Goal: Communication & Community: Answer question/provide support

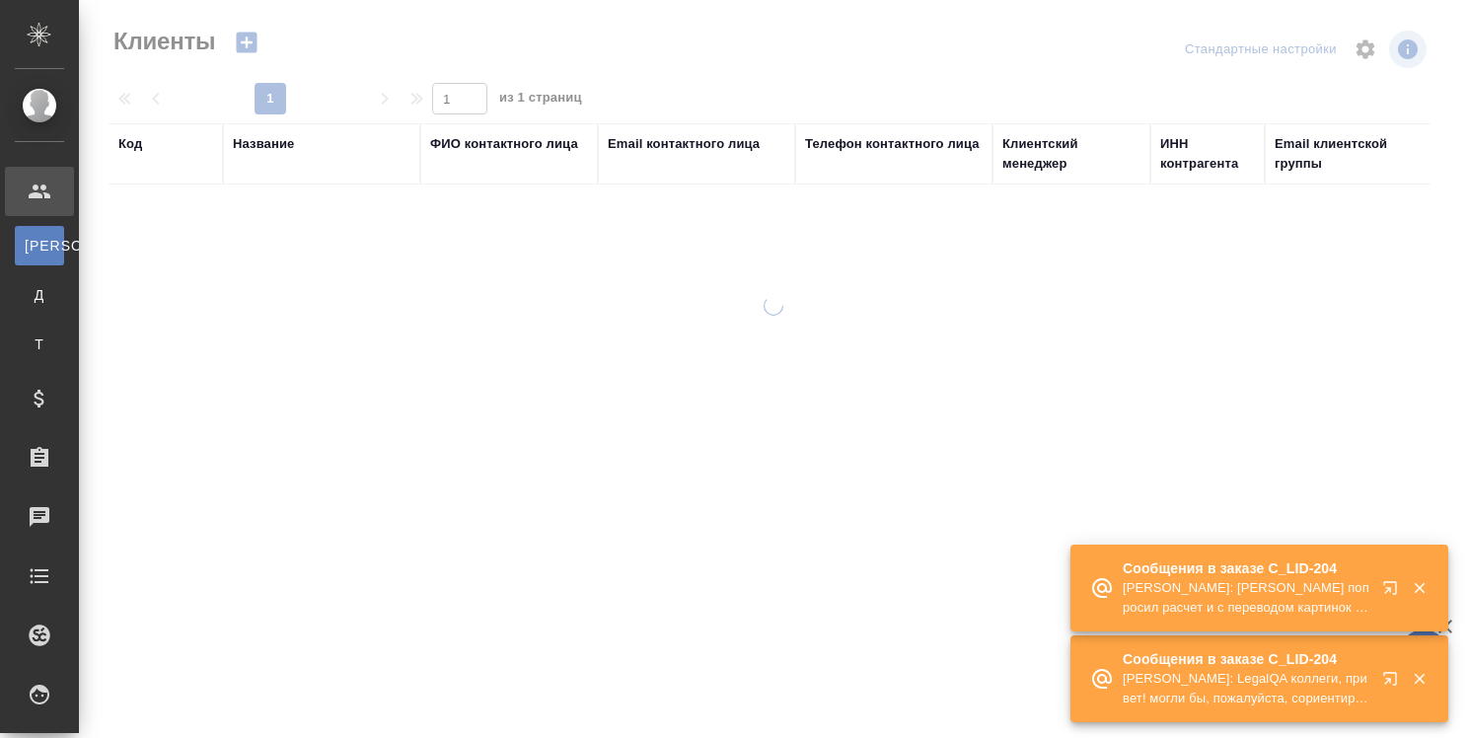
select select "RU"
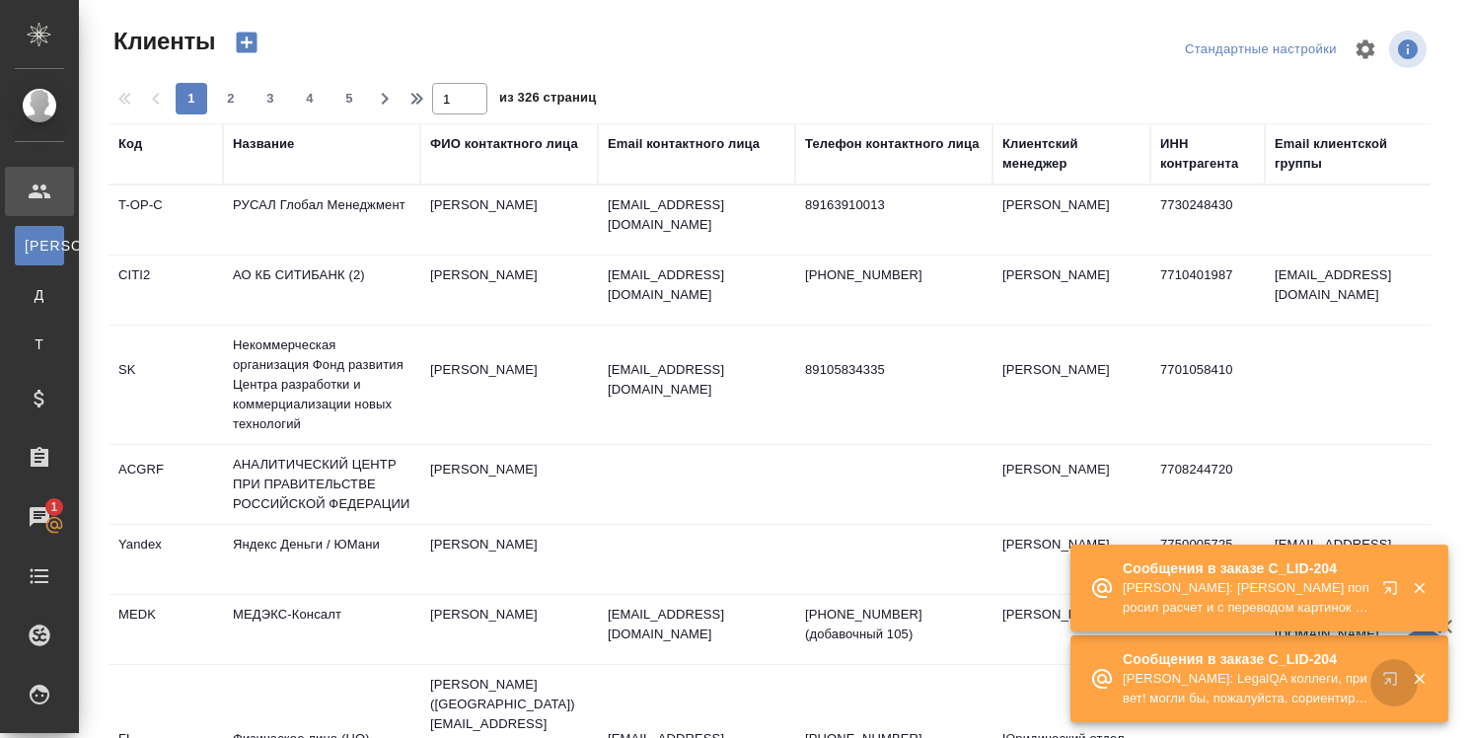
click at [1382, 676] on icon "button" at bounding box center [1394, 683] width 24 height 24
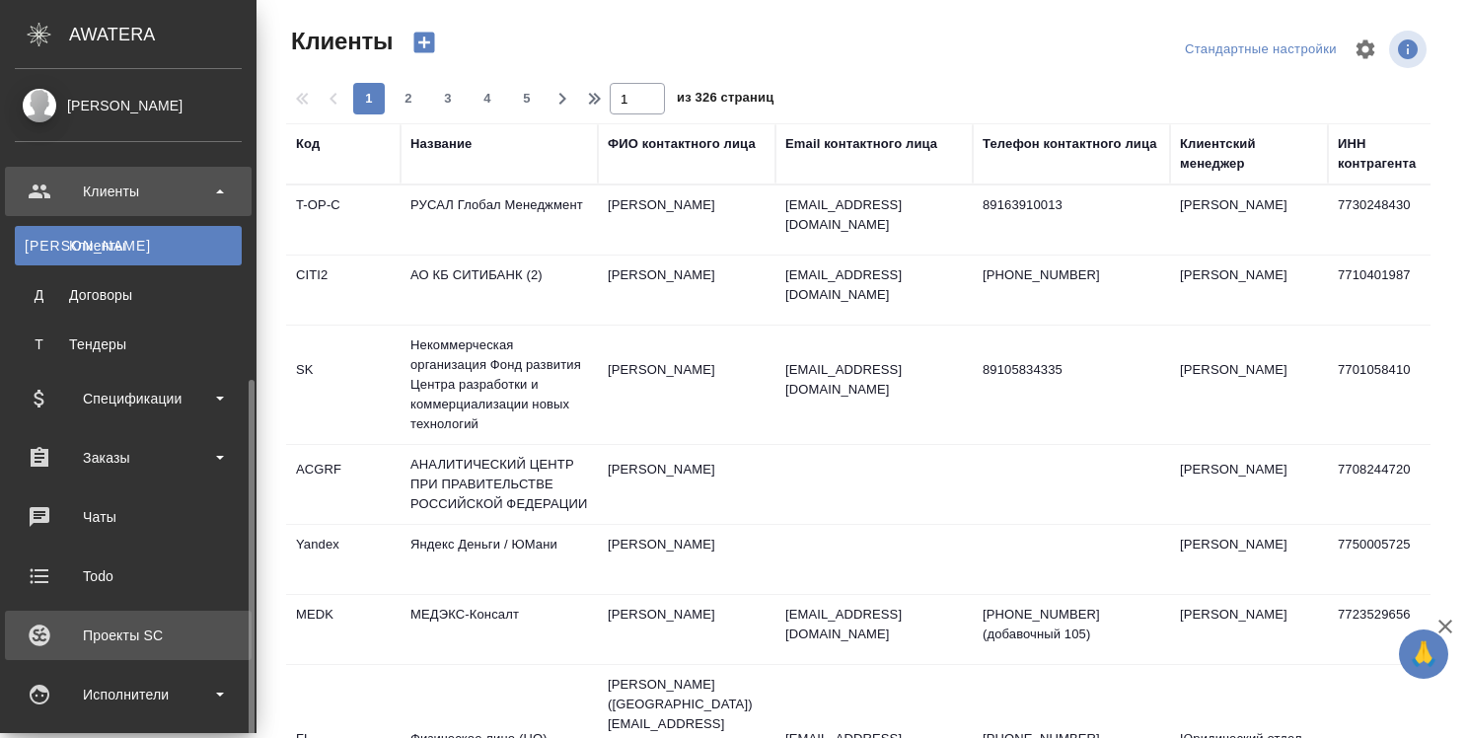
scroll to position [197, 0]
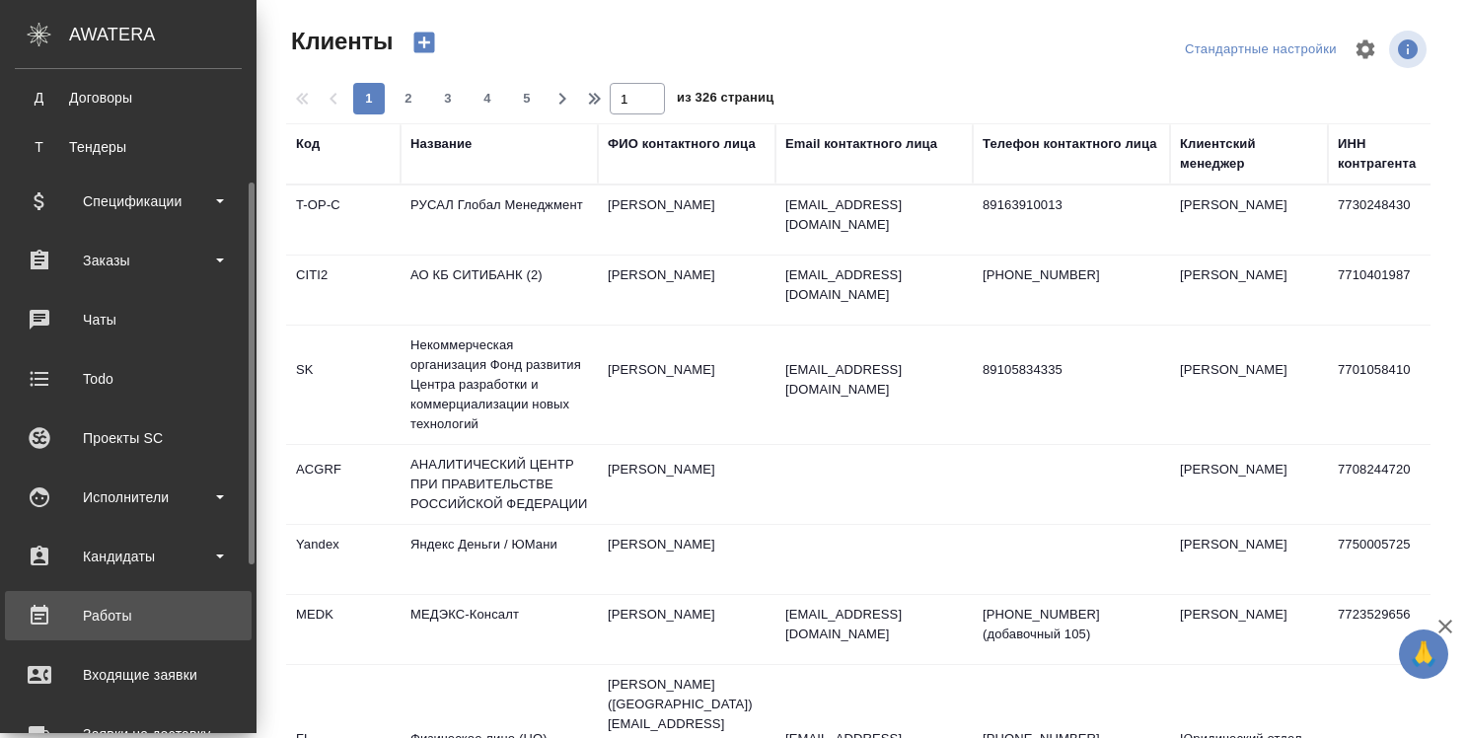
click at [110, 615] on div "Работы" at bounding box center [128, 616] width 227 height 30
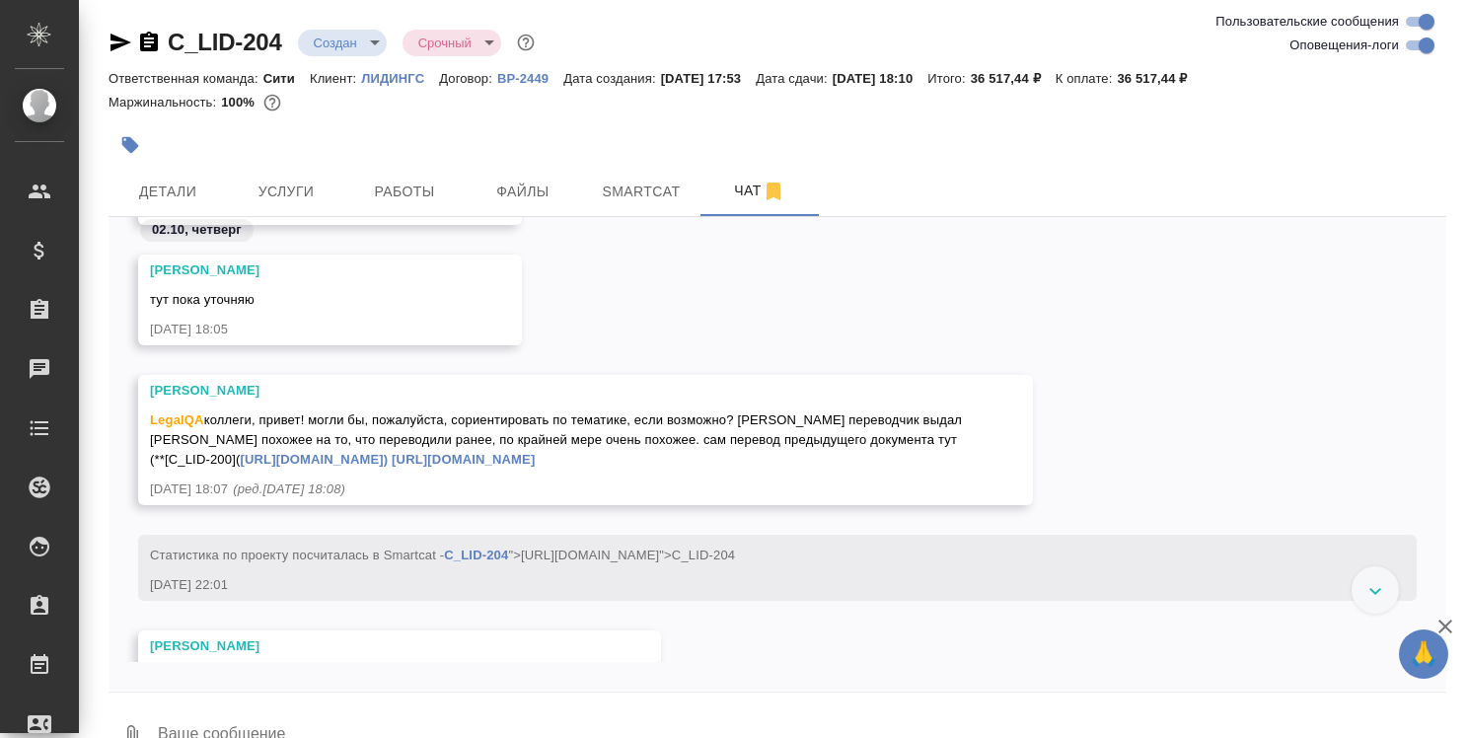
scroll to position [1229, 0]
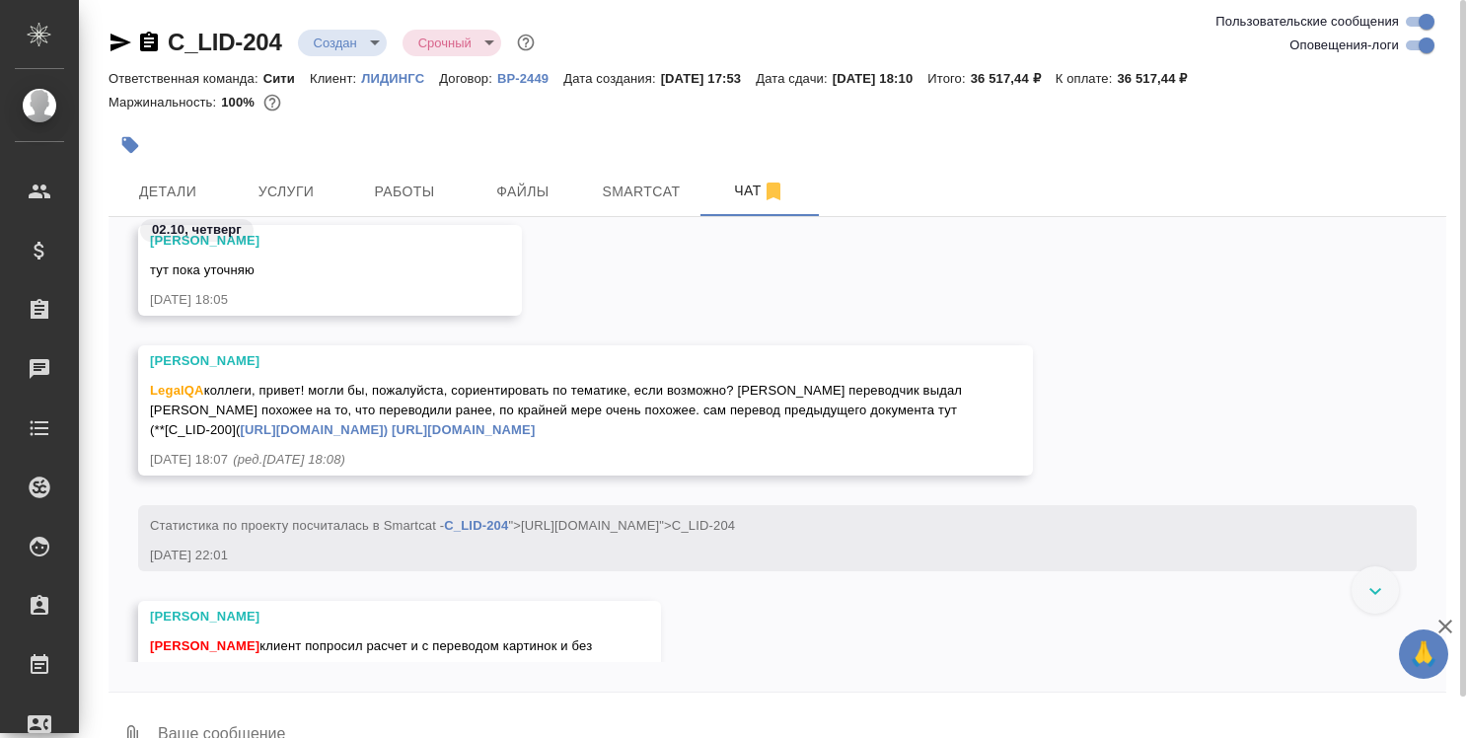
click at [388, 426] on link "[URL][DOMAIN_NAME])" at bounding box center [314, 429] width 148 height 15
click at [180, 197] on span "Детали" at bounding box center [167, 192] width 95 height 25
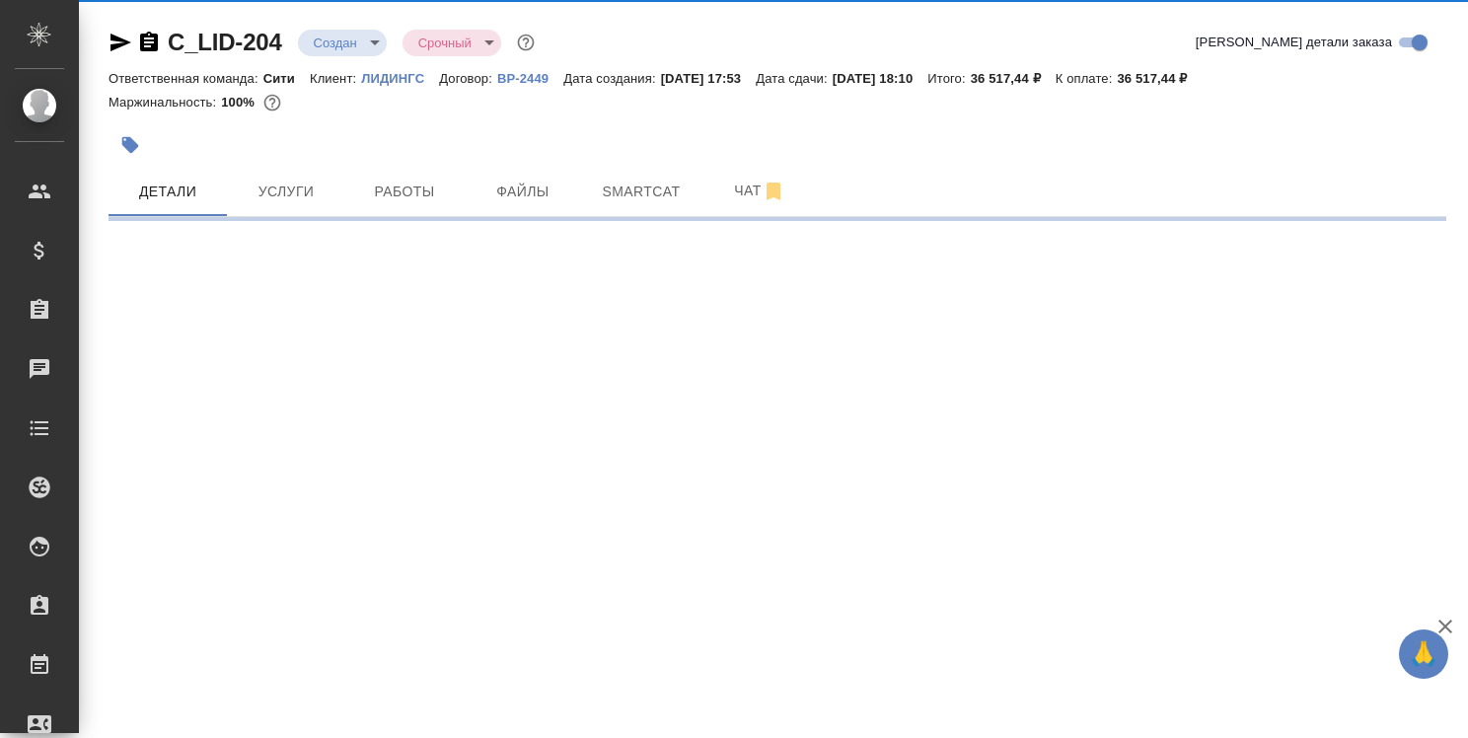
select select "RU"
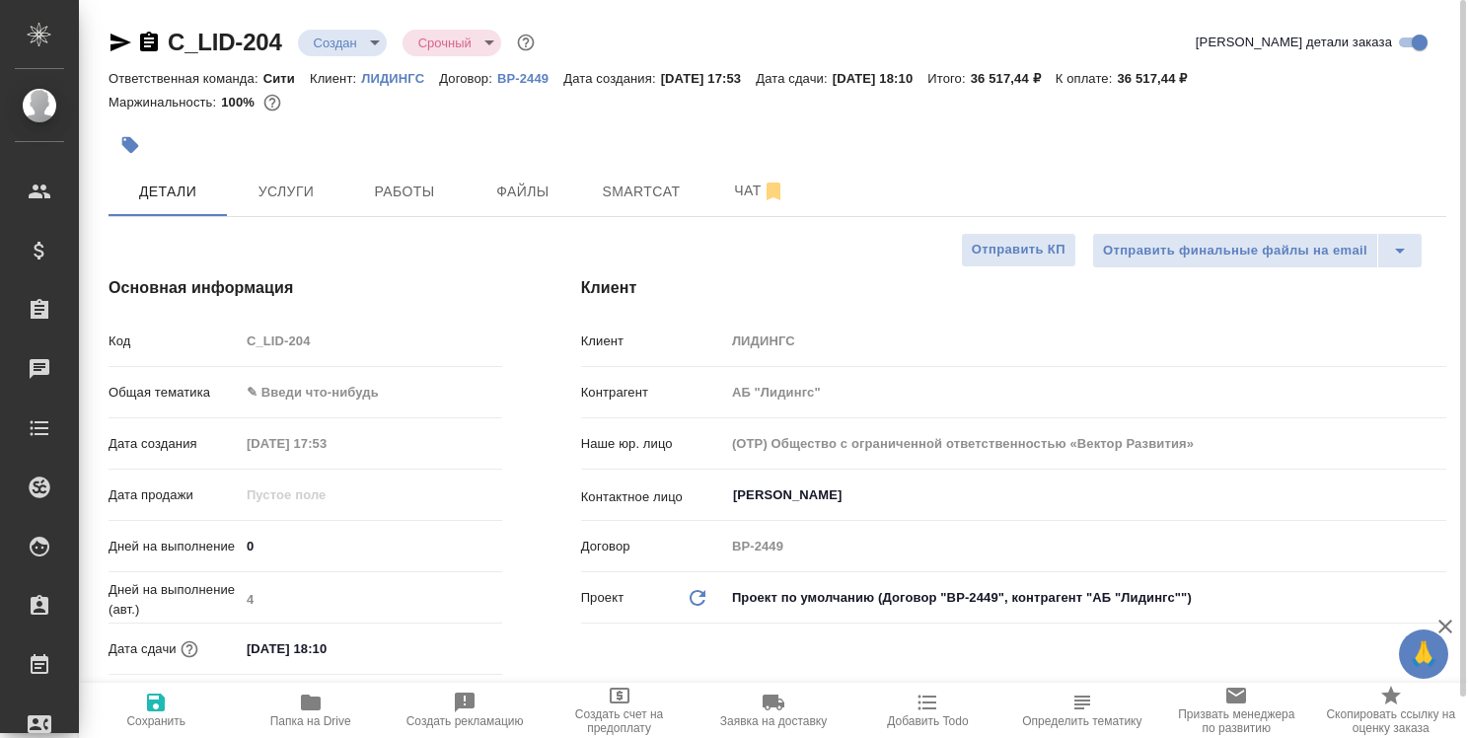
type textarea "x"
click at [308, 706] on icon "button" at bounding box center [311, 702] width 20 height 16
type textarea "x"
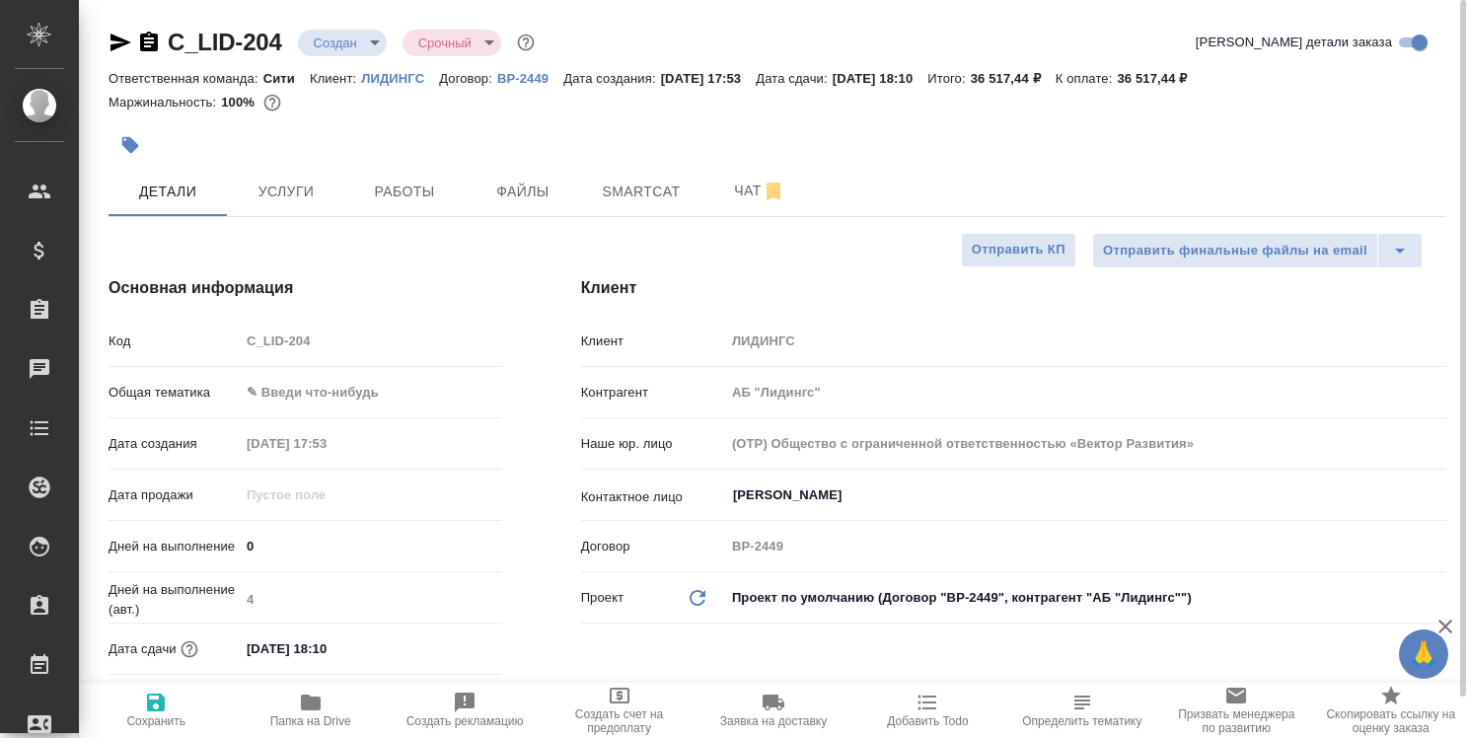
type textarea "x"
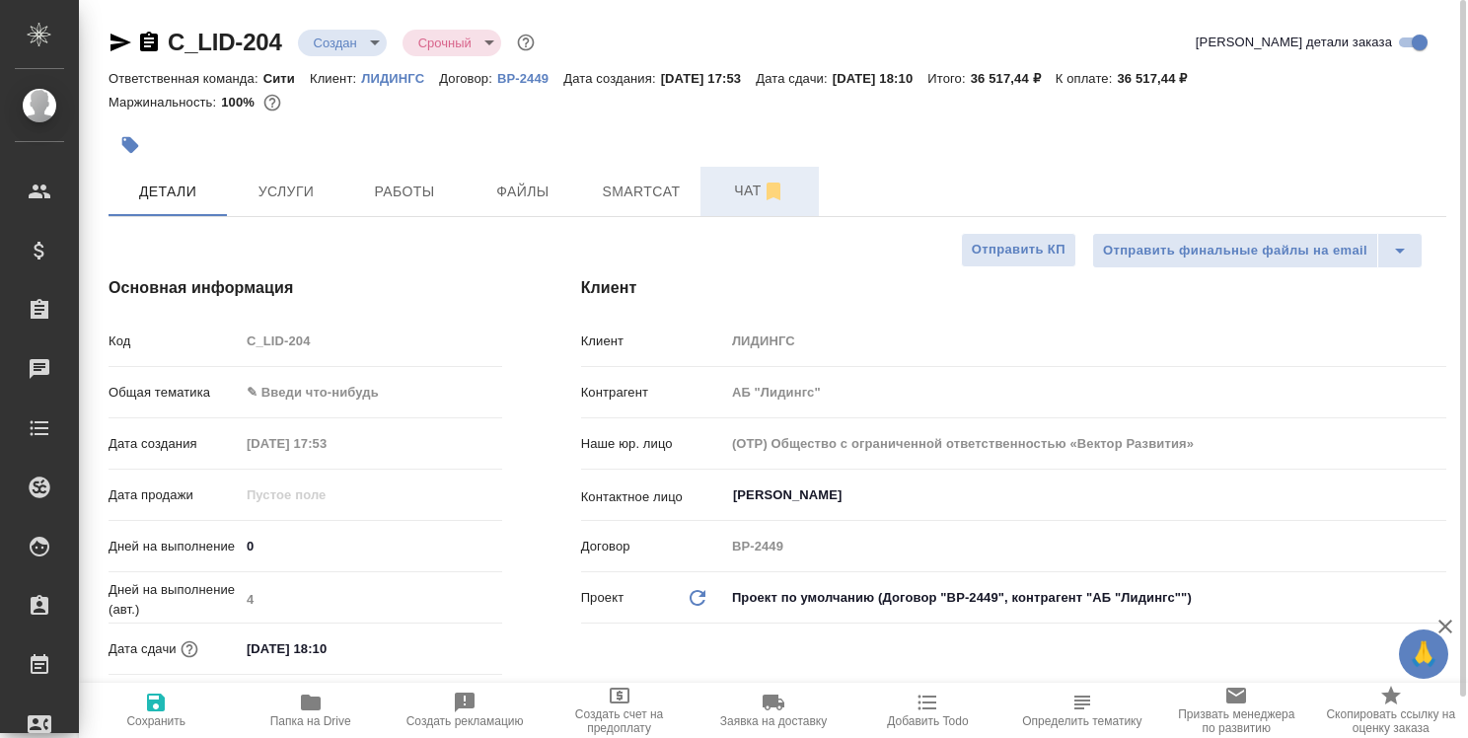
click at [738, 197] on span "Чат" at bounding box center [759, 191] width 95 height 25
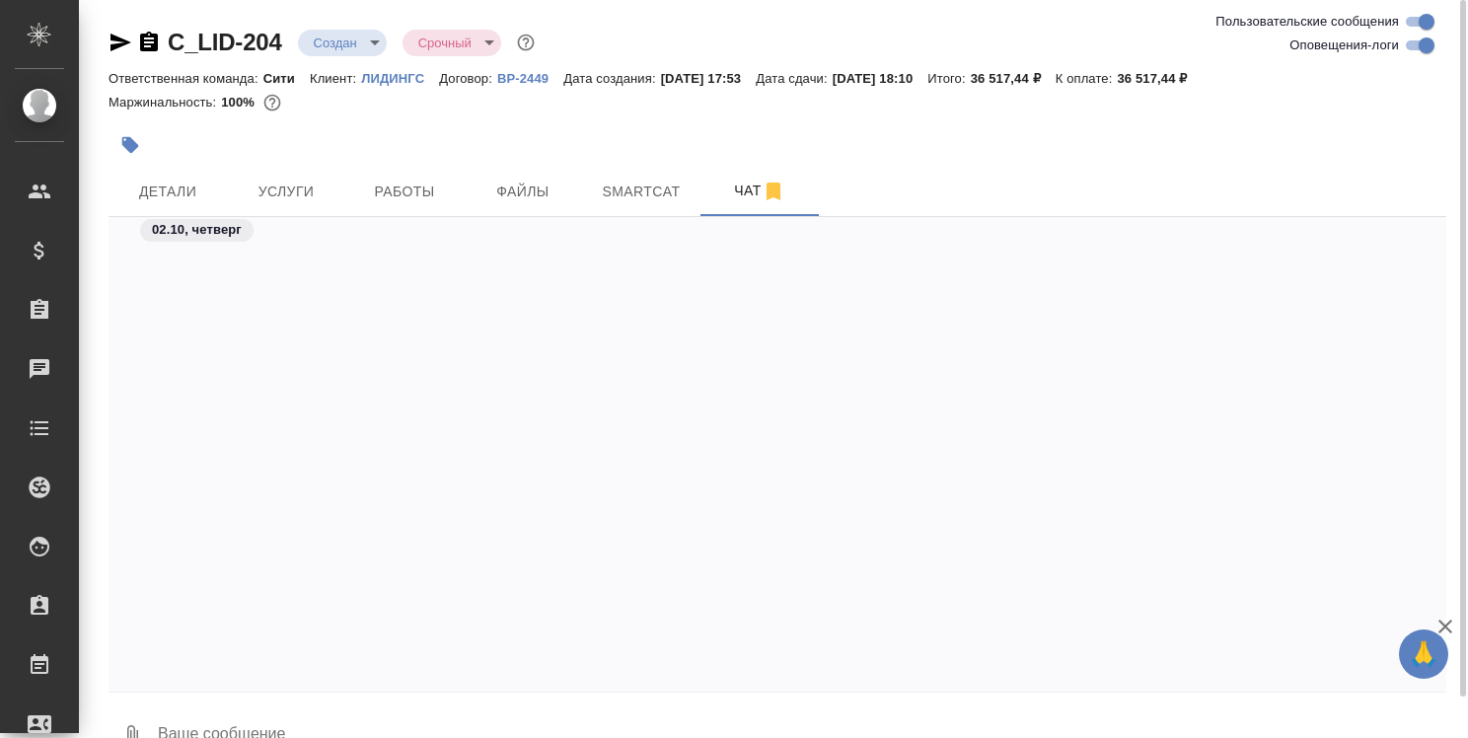
scroll to position [662, 0]
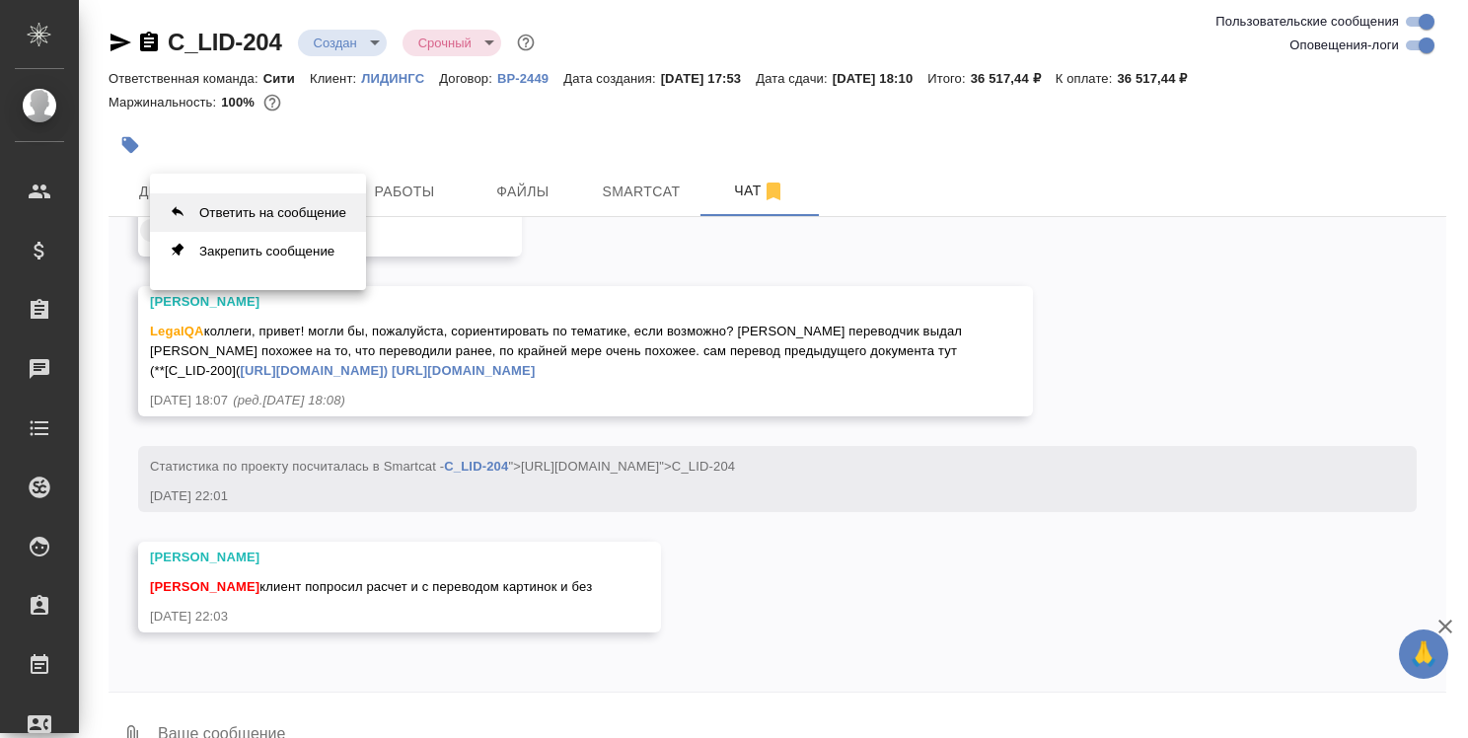
click at [266, 217] on button "Ответить на сообщение" at bounding box center [258, 212] width 216 height 38
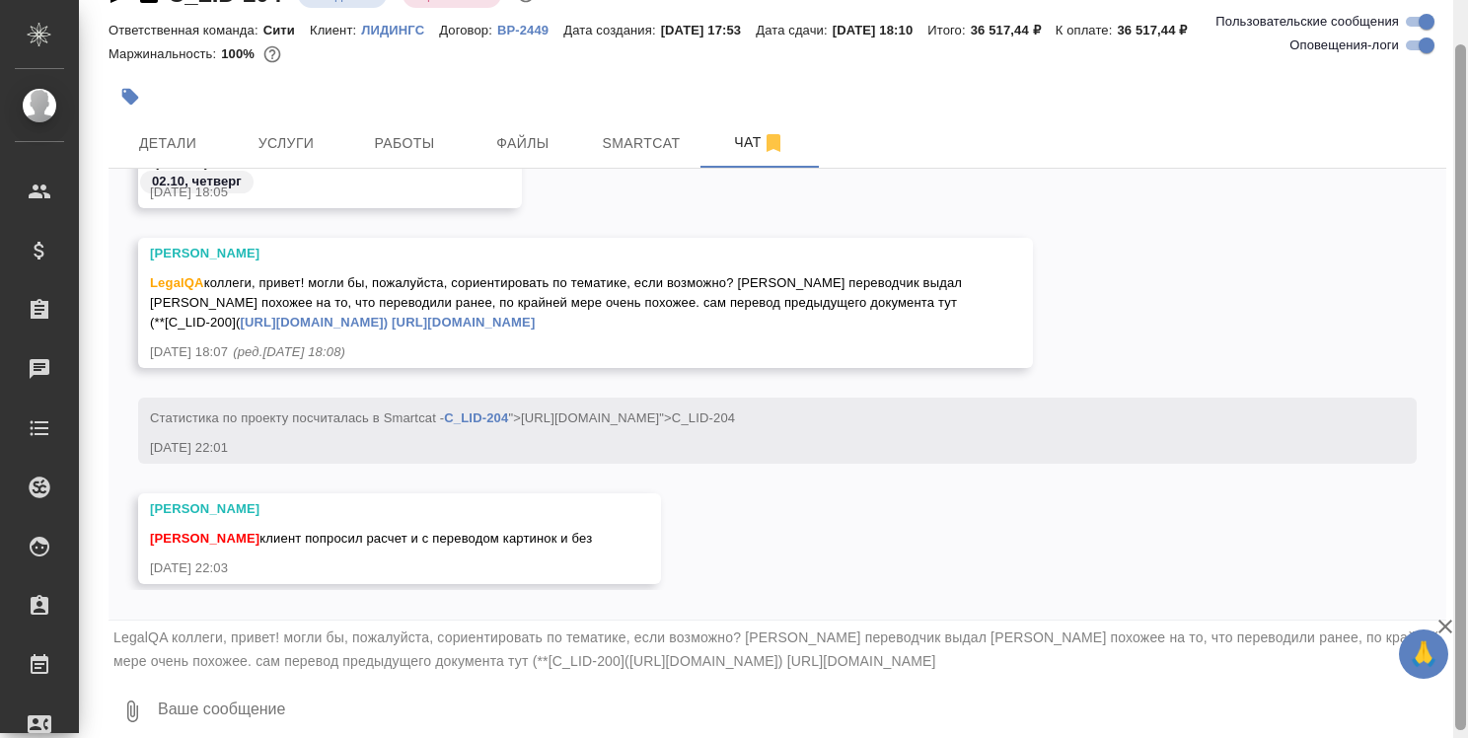
scroll to position [56, 0]
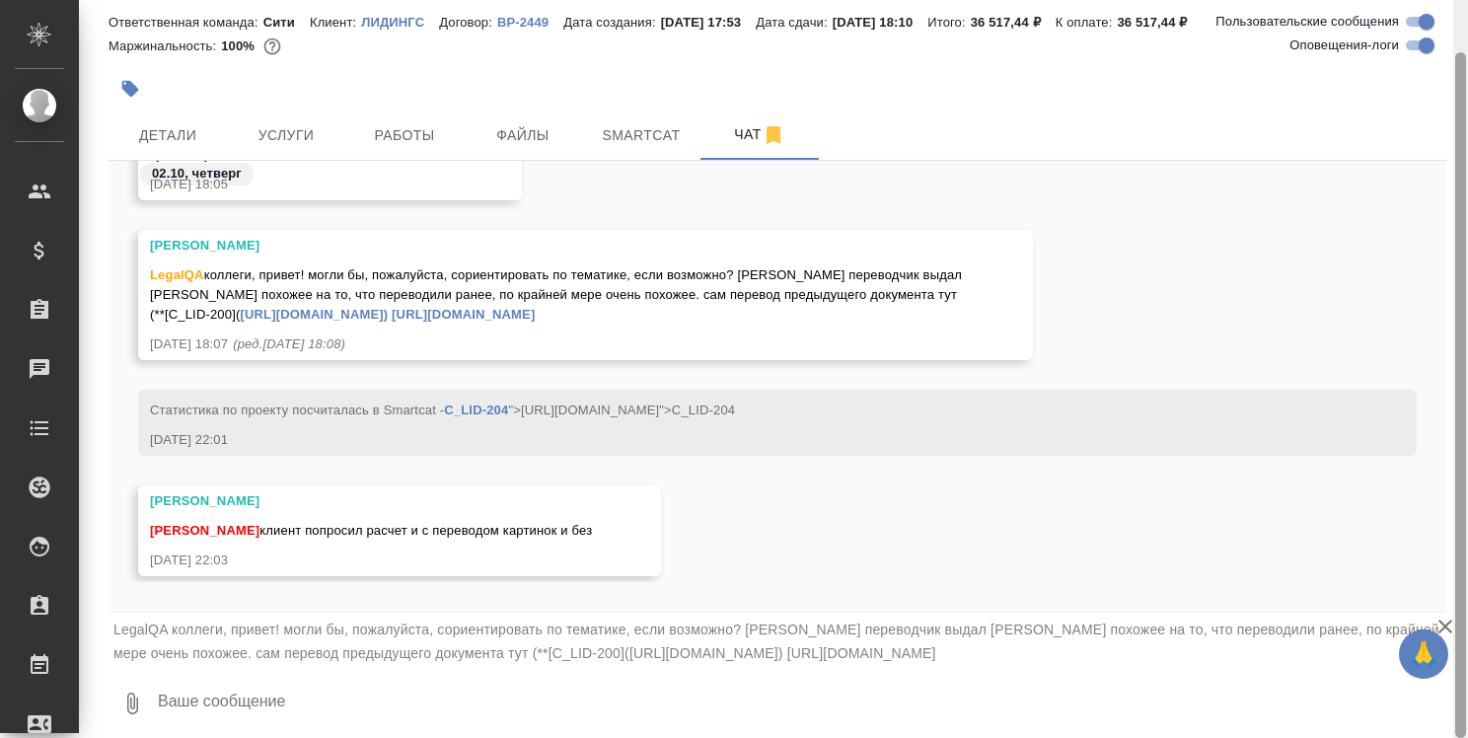
drag, startPoint x: 1462, startPoint y: 597, endPoint x: 1461, endPoint y: 662, distance: 65.1
click at [1461, 662] on div at bounding box center [1460, 394] width 11 height 685
click at [388, 713] on textarea at bounding box center [801, 703] width 1290 height 67
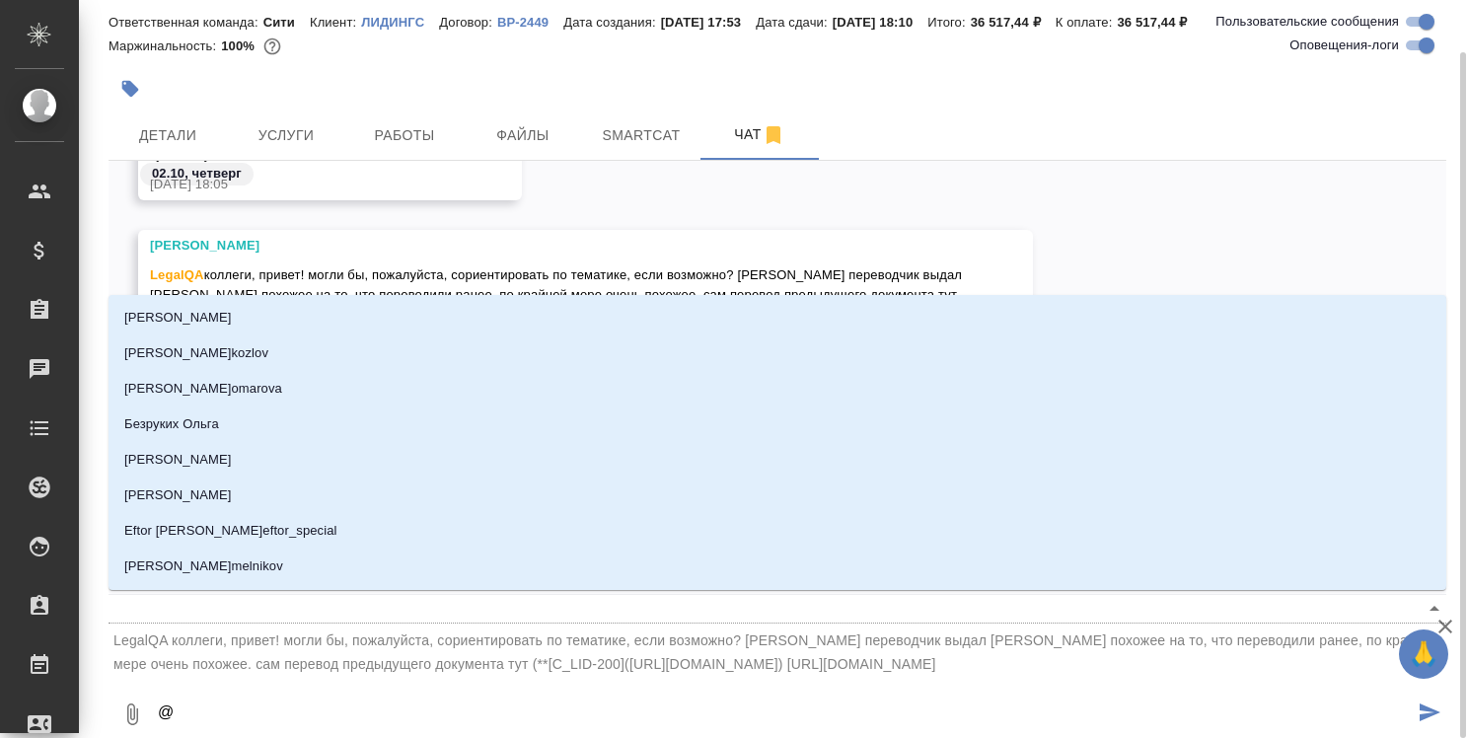
type textarea "@л"
type input "л"
type textarea "@ля"
type input "ля"
type textarea "@лям"
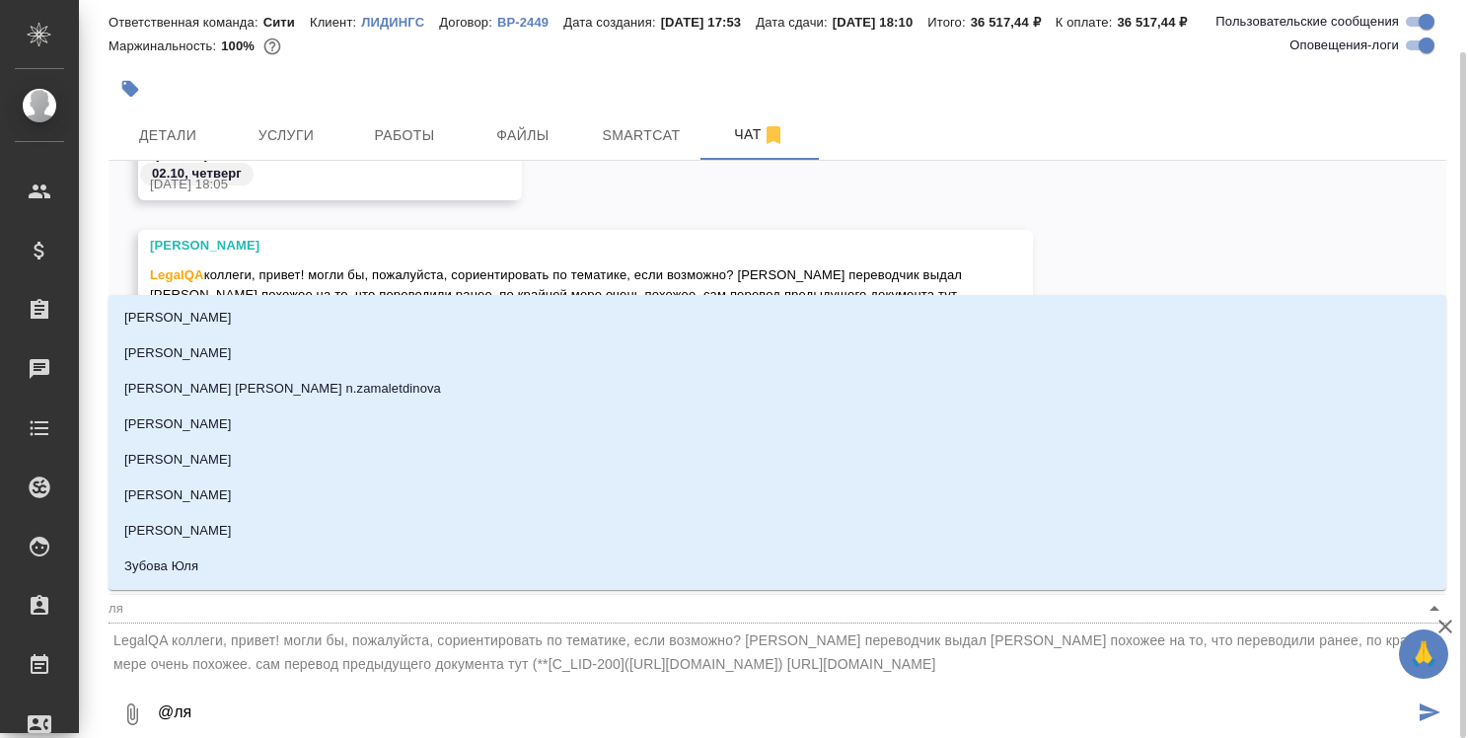
type input "лям"
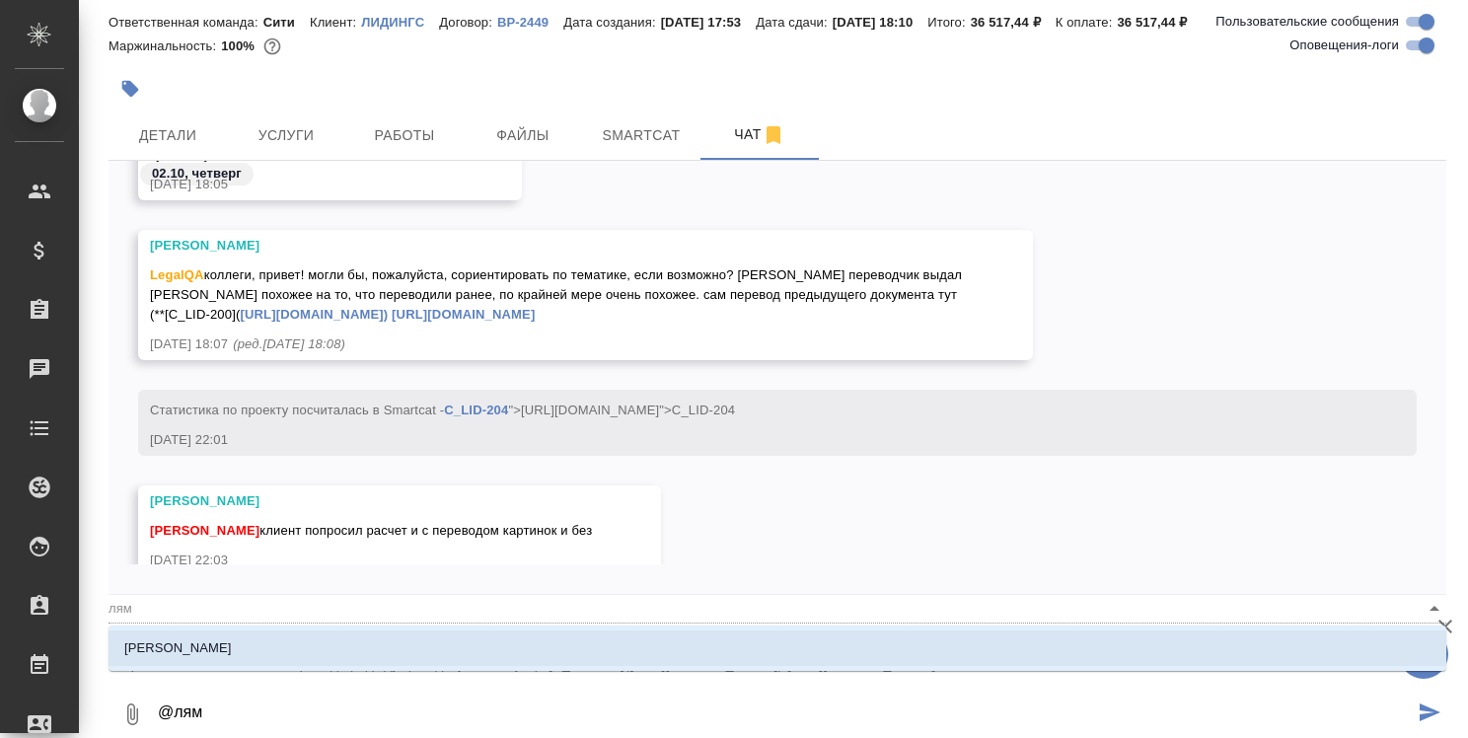
click at [501, 660] on li "[PERSON_NAME]" at bounding box center [776, 648] width 1337 height 36
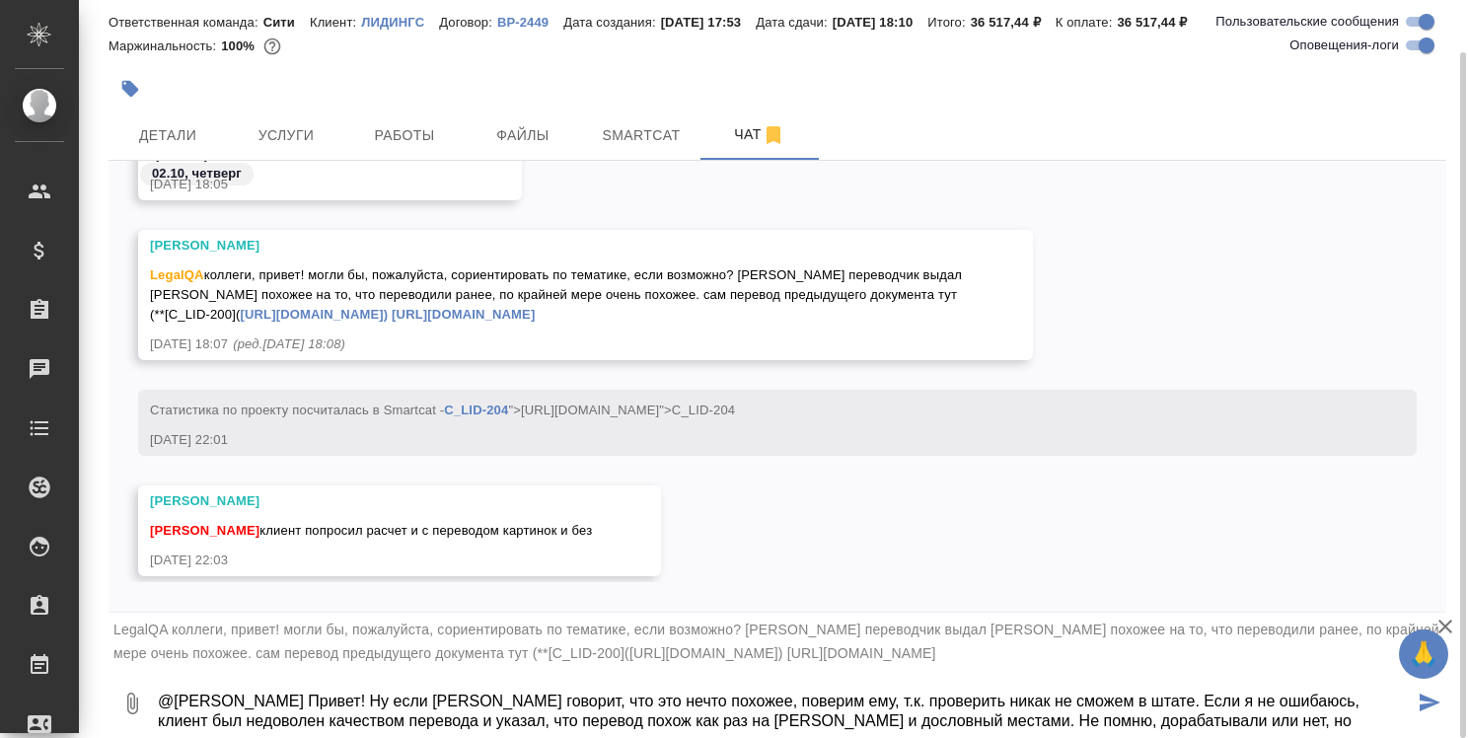
scroll to position [12, 0]
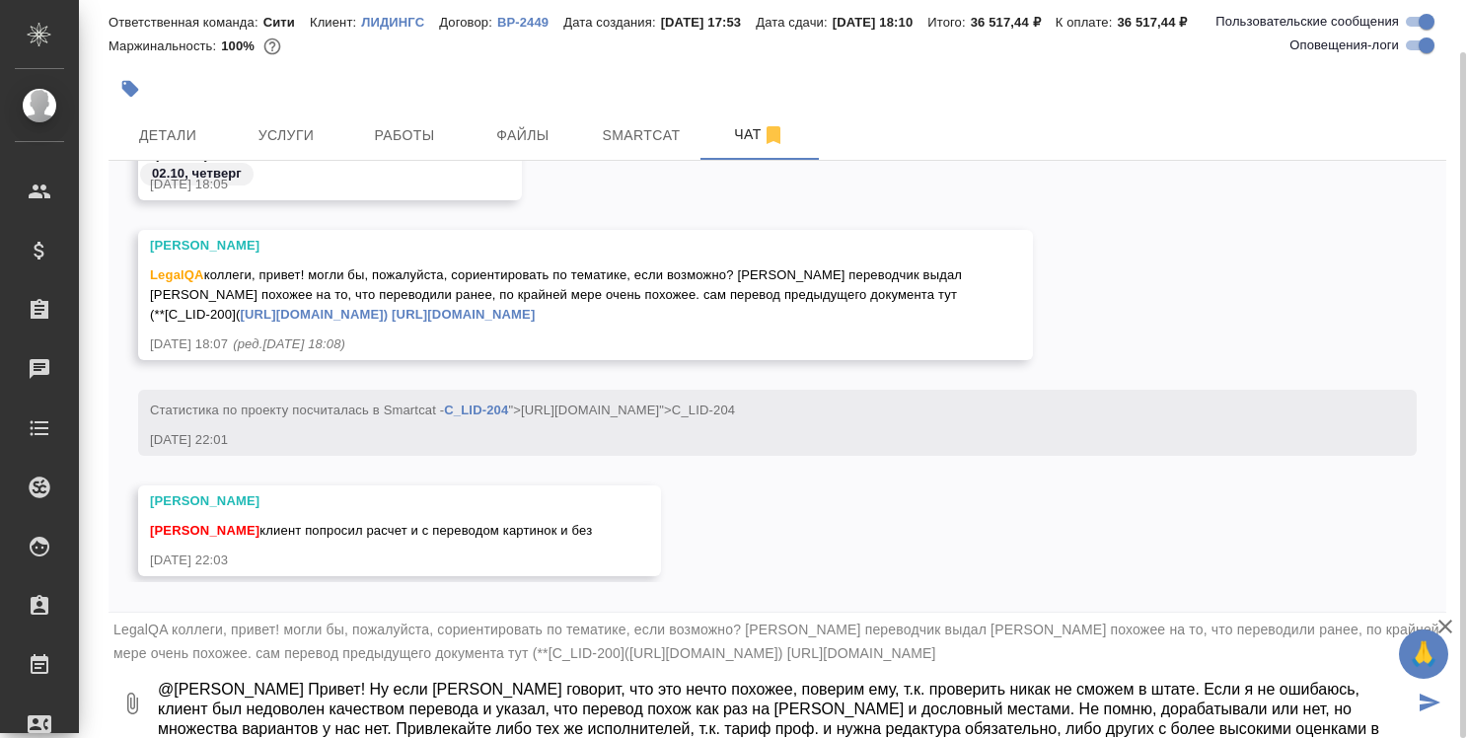
type textarea "@Лямина Надежда Привет! Ну если Гугл говорит, что это нечто похожее, поверим ем…"
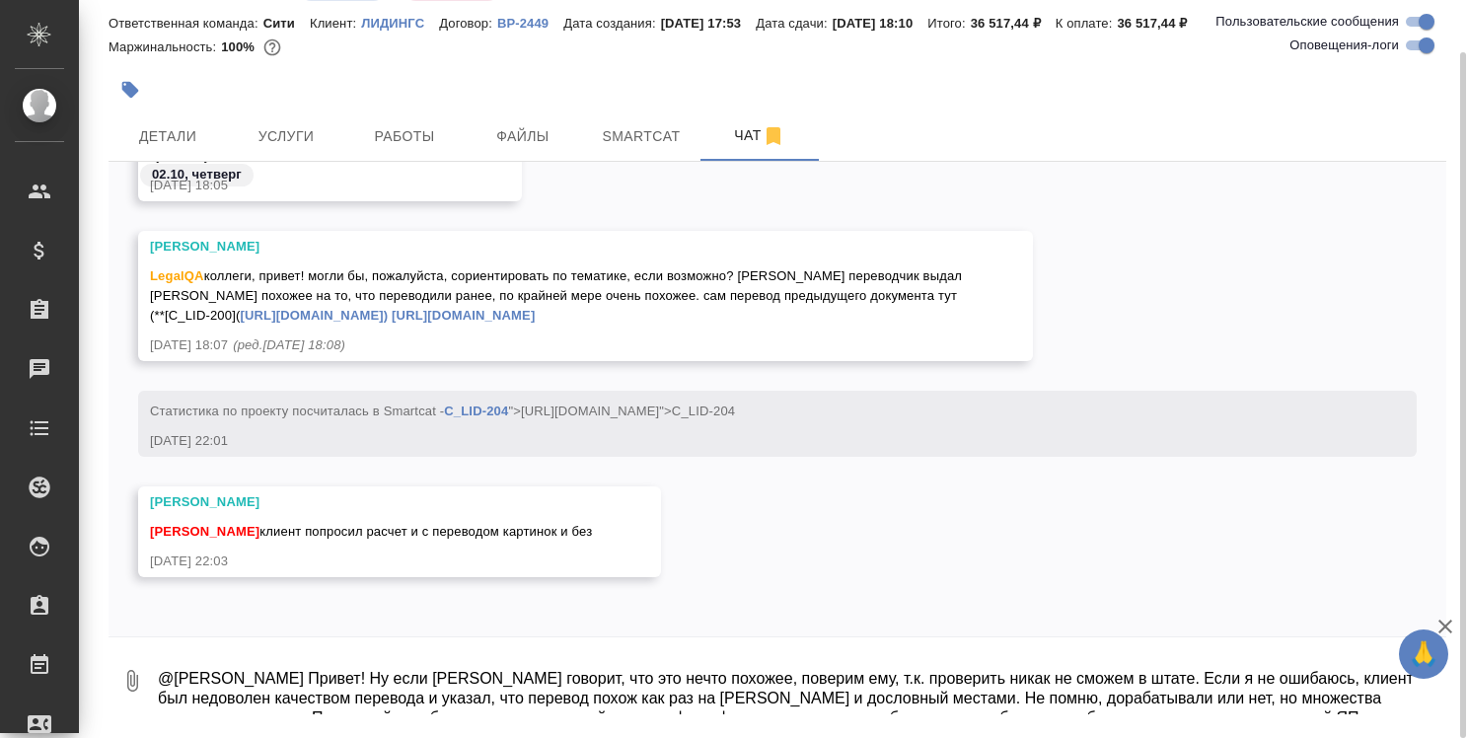
scroll to position [949, 0]
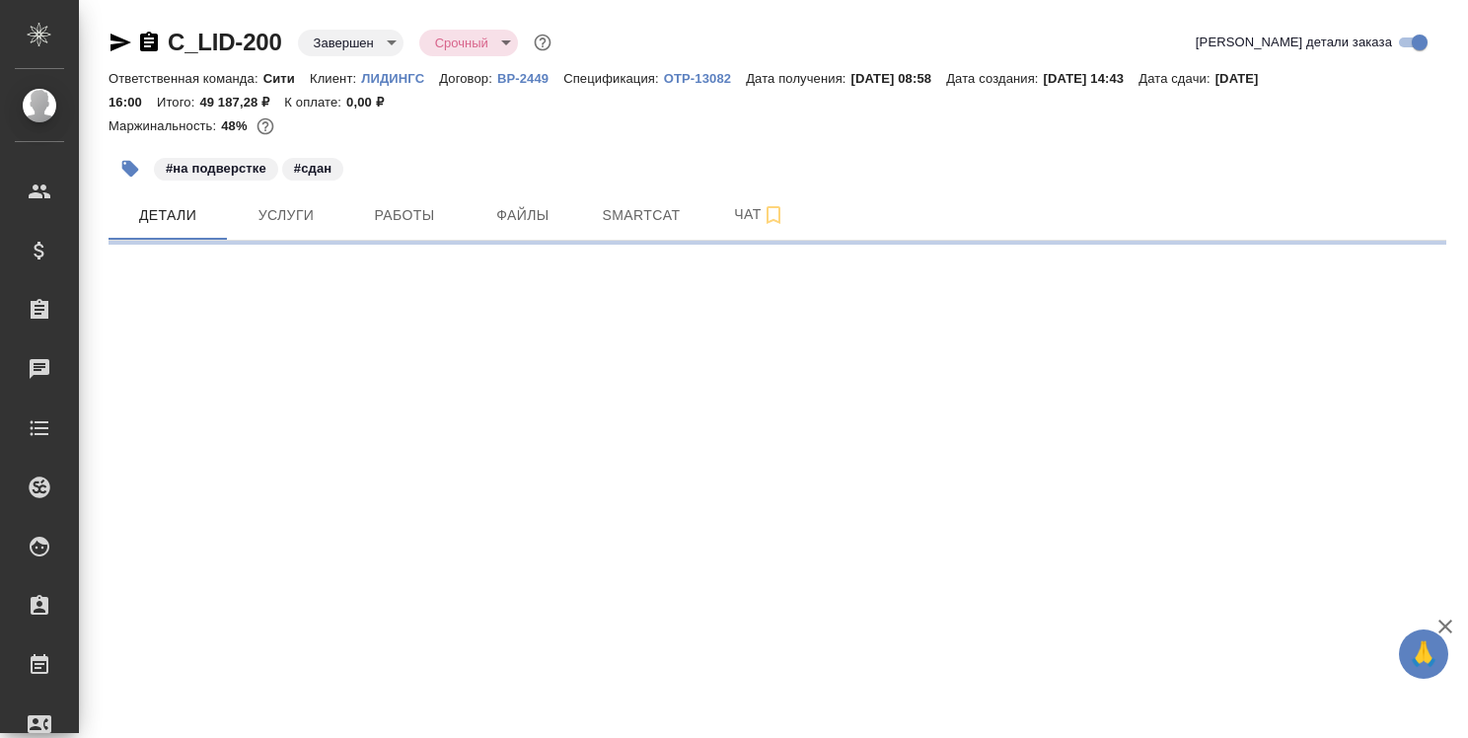
select select "RU"
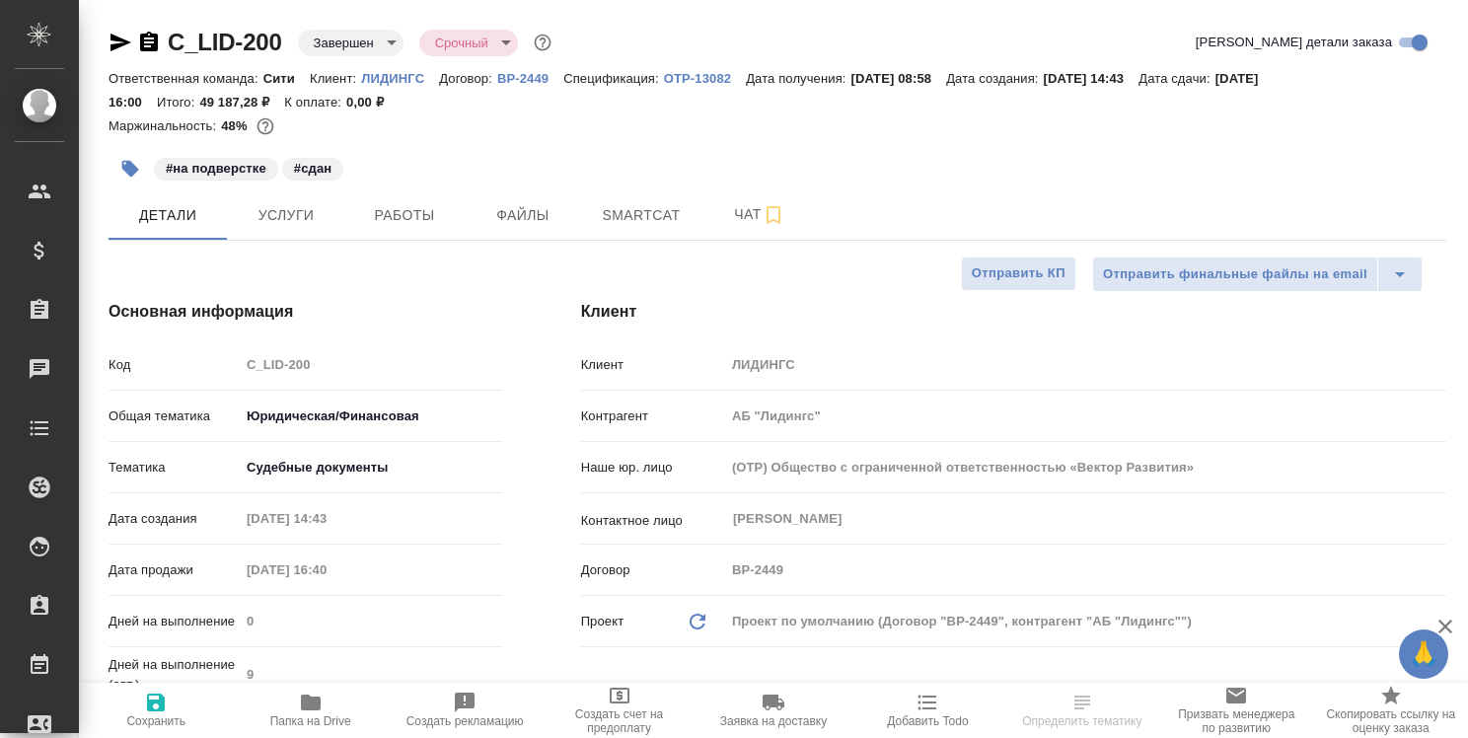
type textarea "x"
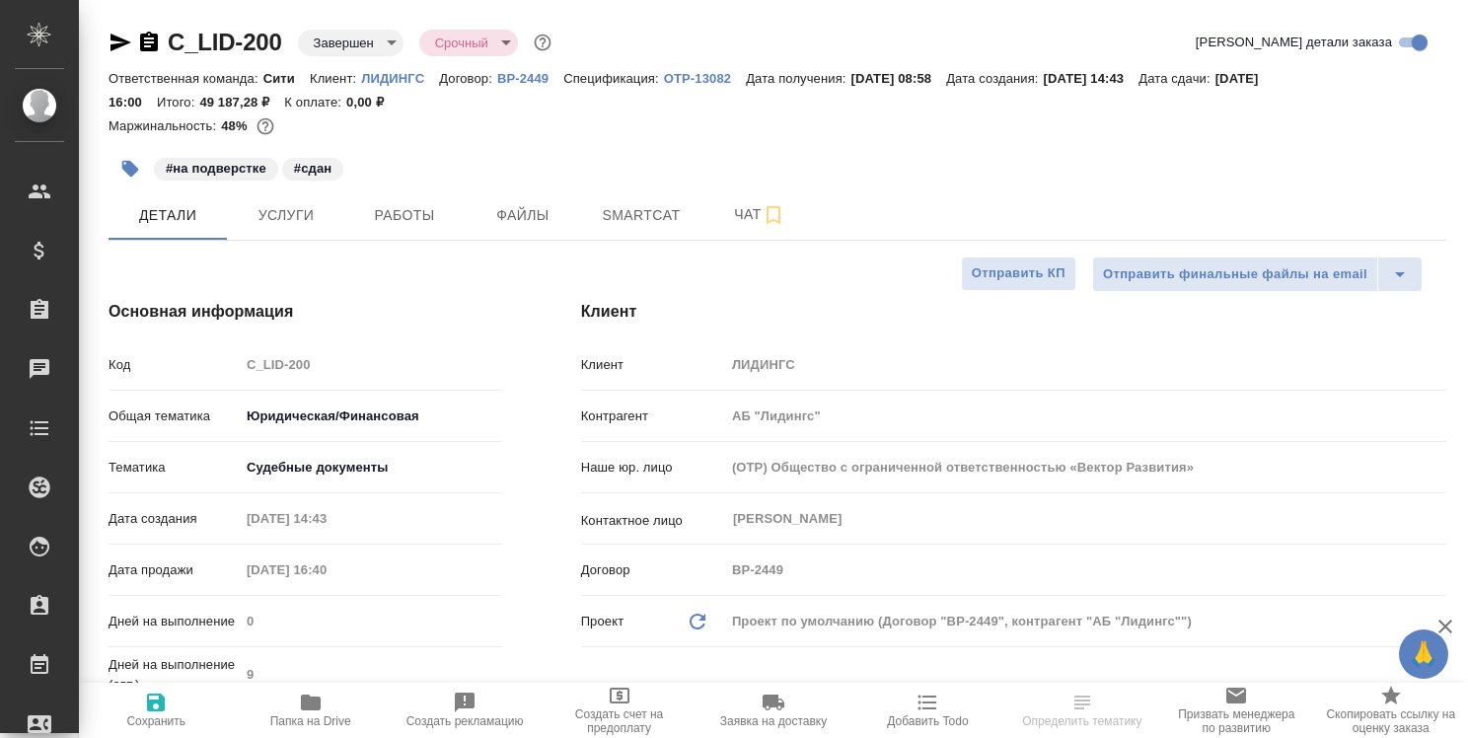
type textarea "x"
click at [288, 710] on span "Папка на Drive" at bounding box center [310, 708] width 130 height 37
type textarea "x"
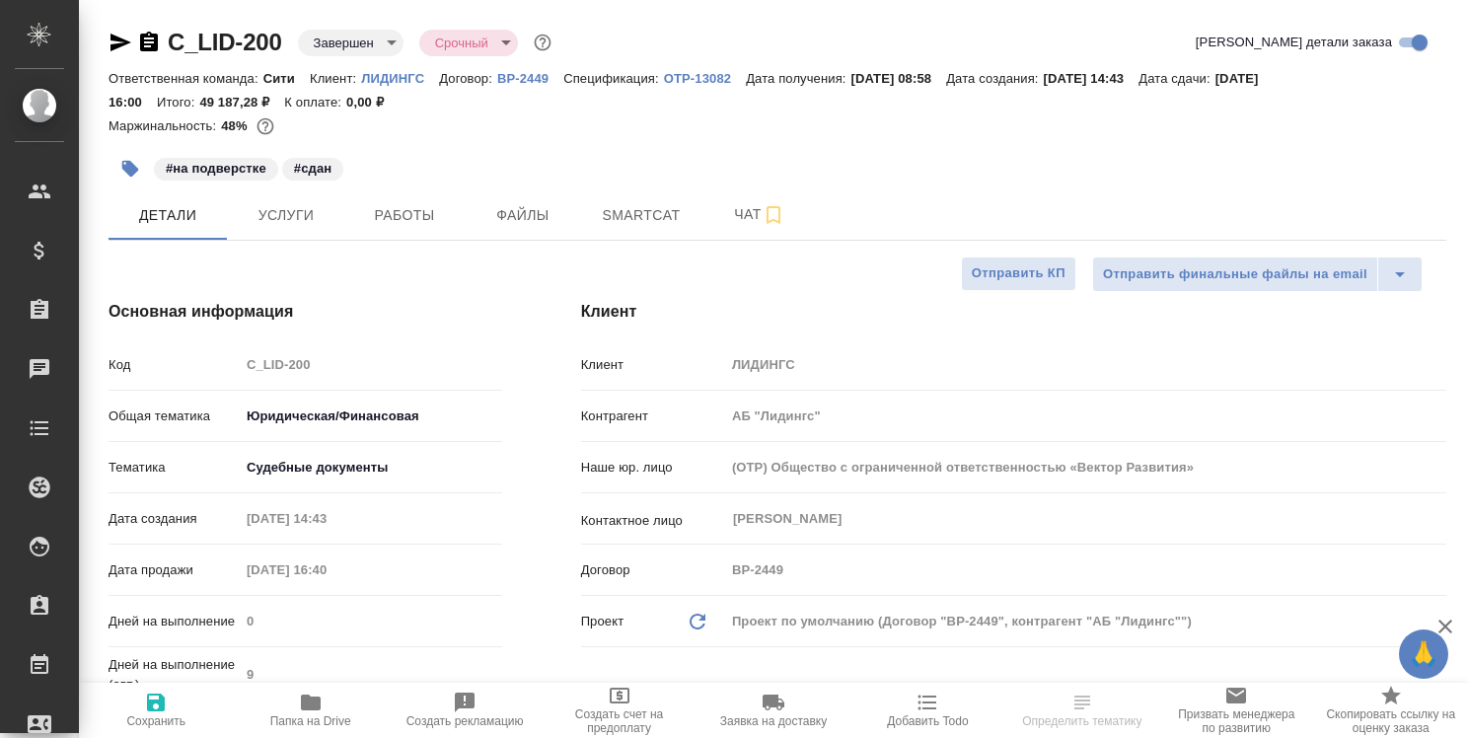
select select "RU"
type textarea "x"
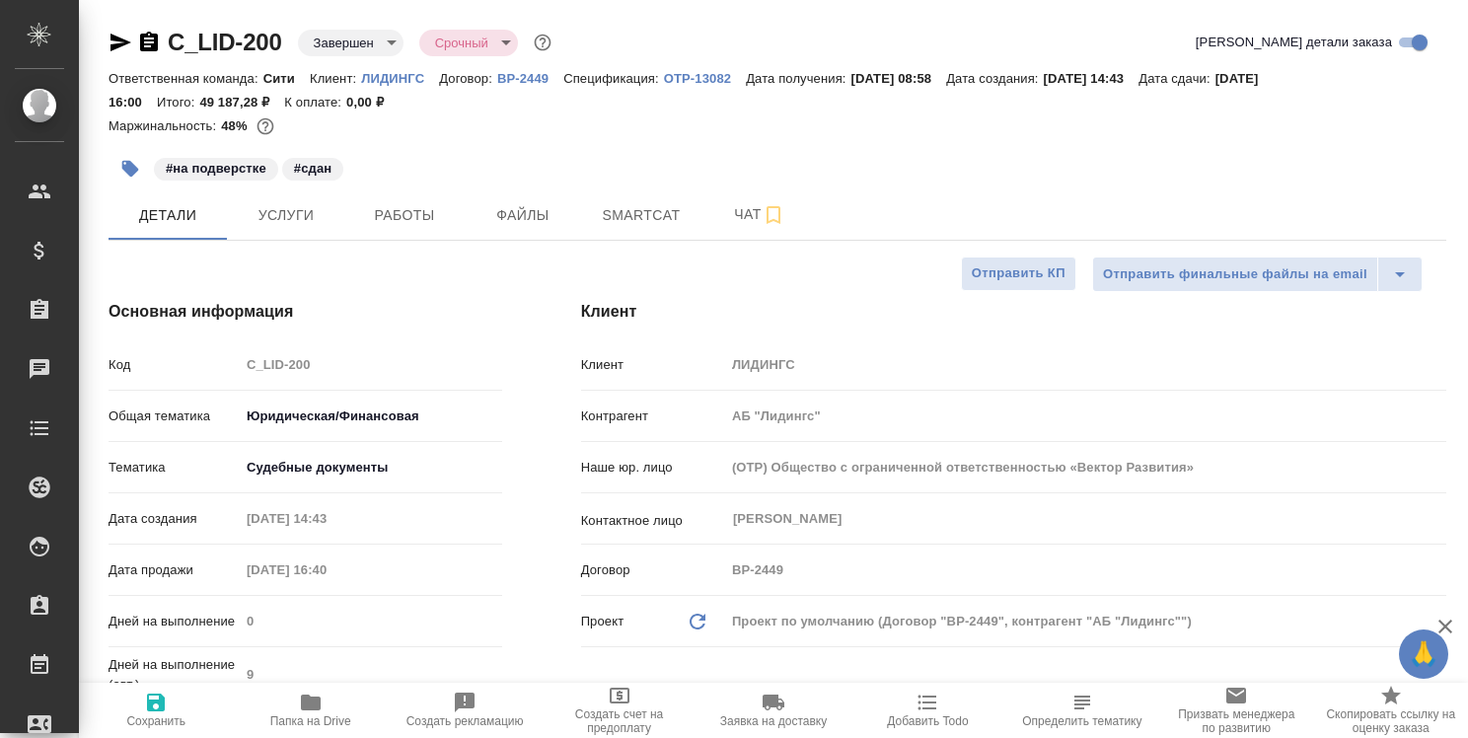
type textarea "x"
click at [412, 217] on span "Работы" at bounding box center [404, 215] width 95 height 25
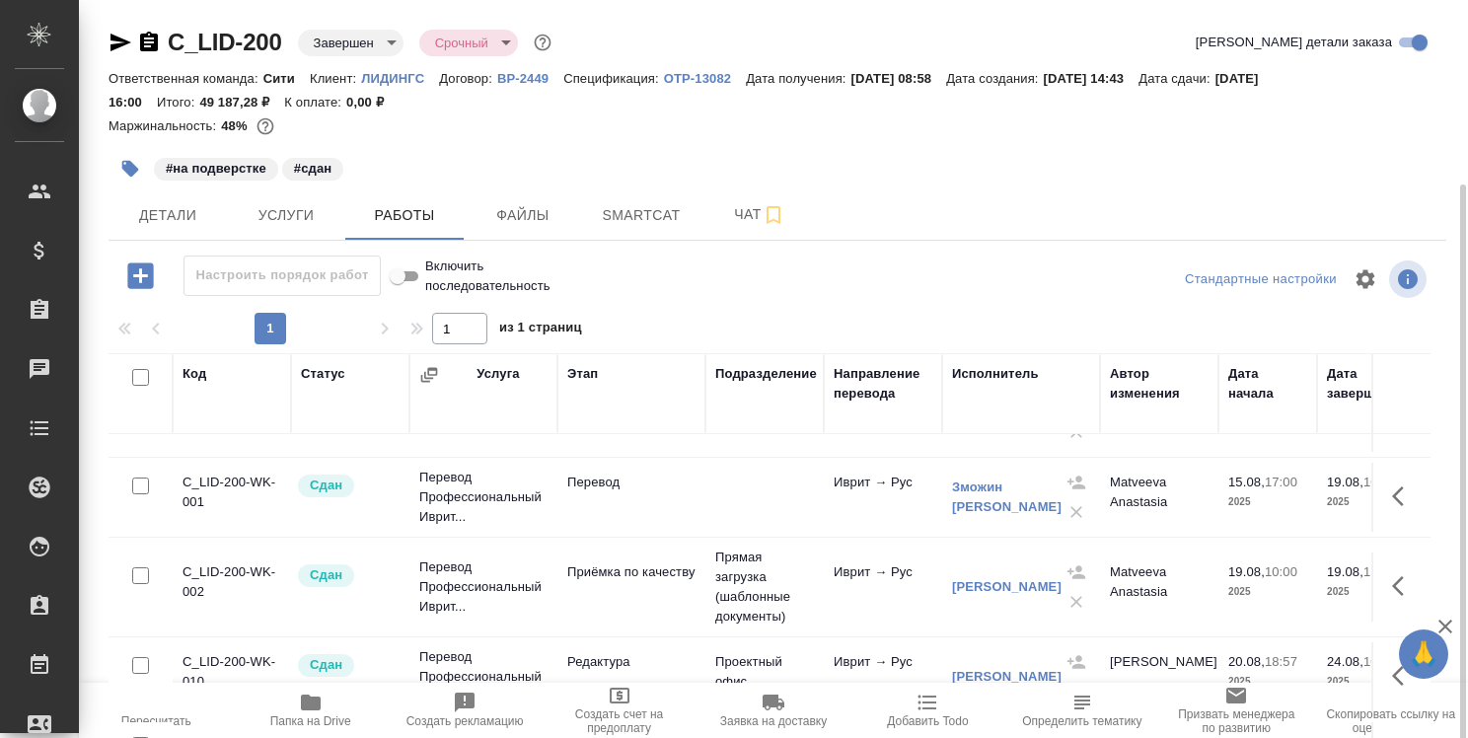
scroll to position [99, 0]
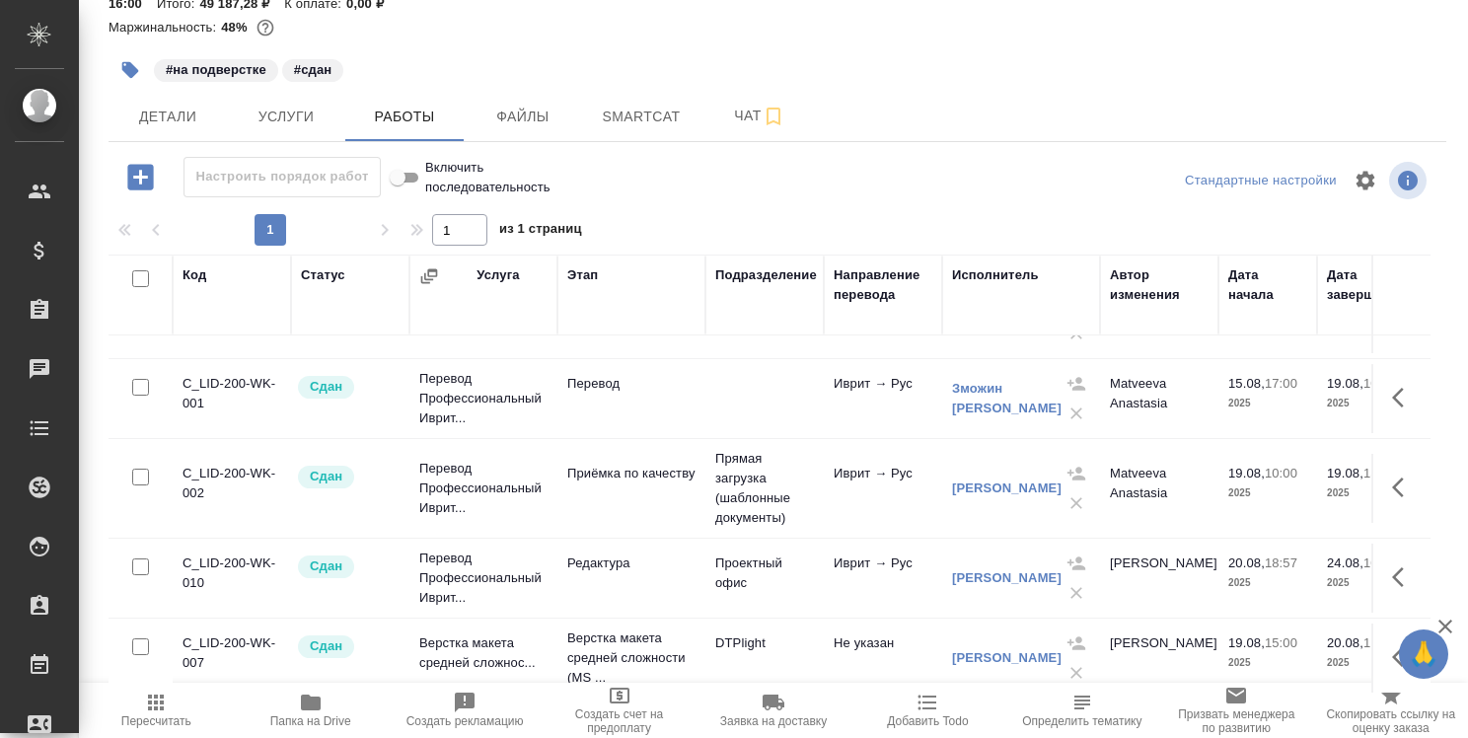
click at [1444, 621] on icon "button" at bounding box center [1445, 626] width 24 height 24
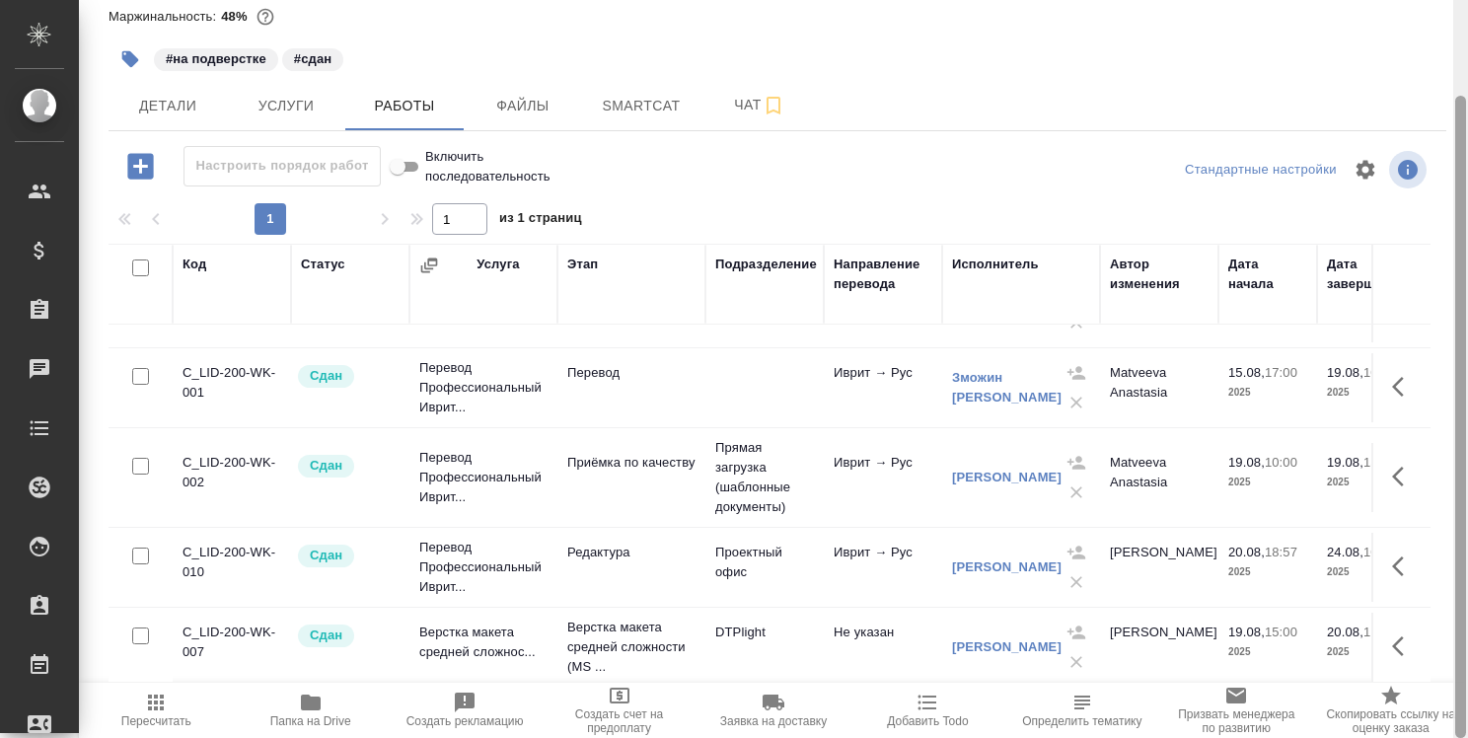
drag, startPoint x: 1461, startPoint y: 346, endPoint x: 1456, endPoint y: 441, distance: 94.8
click at [1456, 441] on div at bounding box center [1460, 417] width 11 height 642
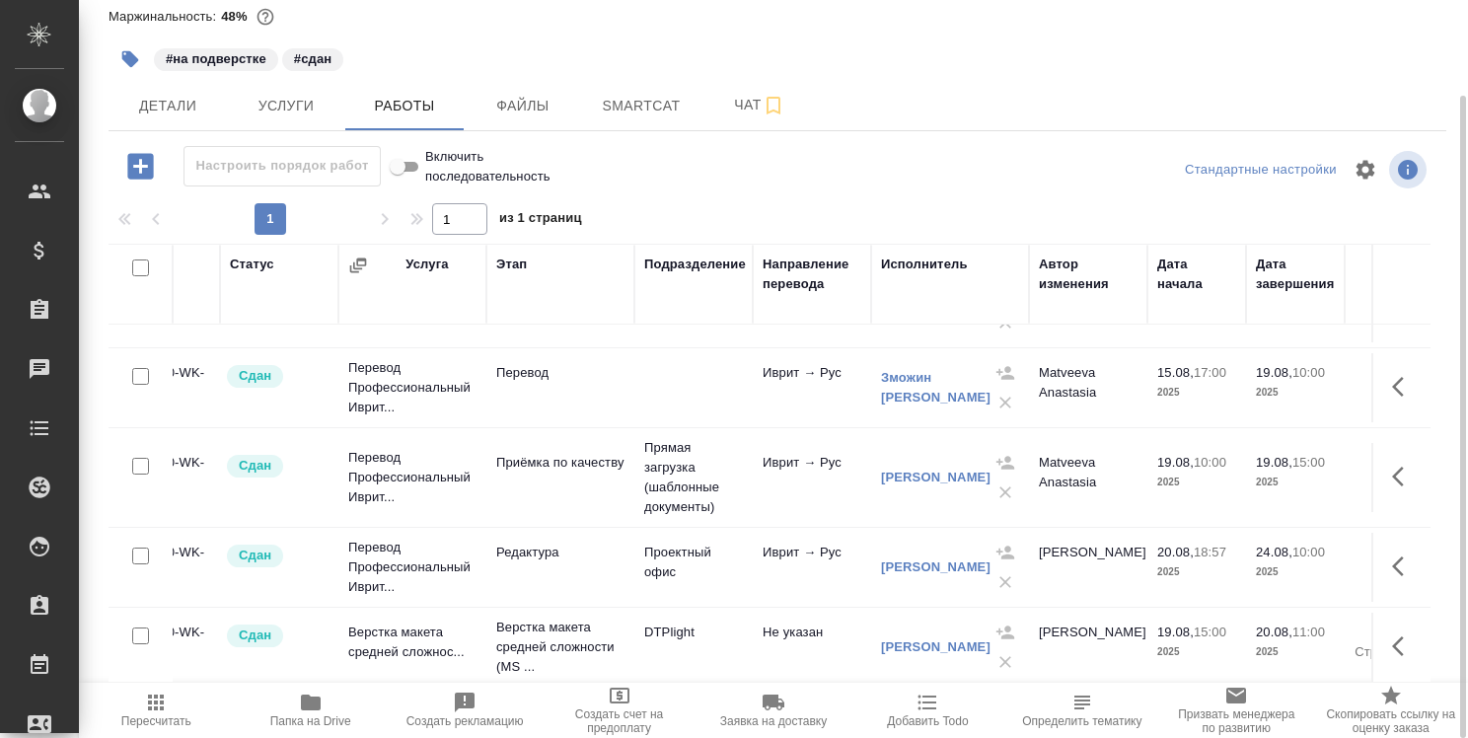
scroll to position [70, 72]
click at [184, 114] on span "Детали" at bounding box center [167, 106] width 95 height 25
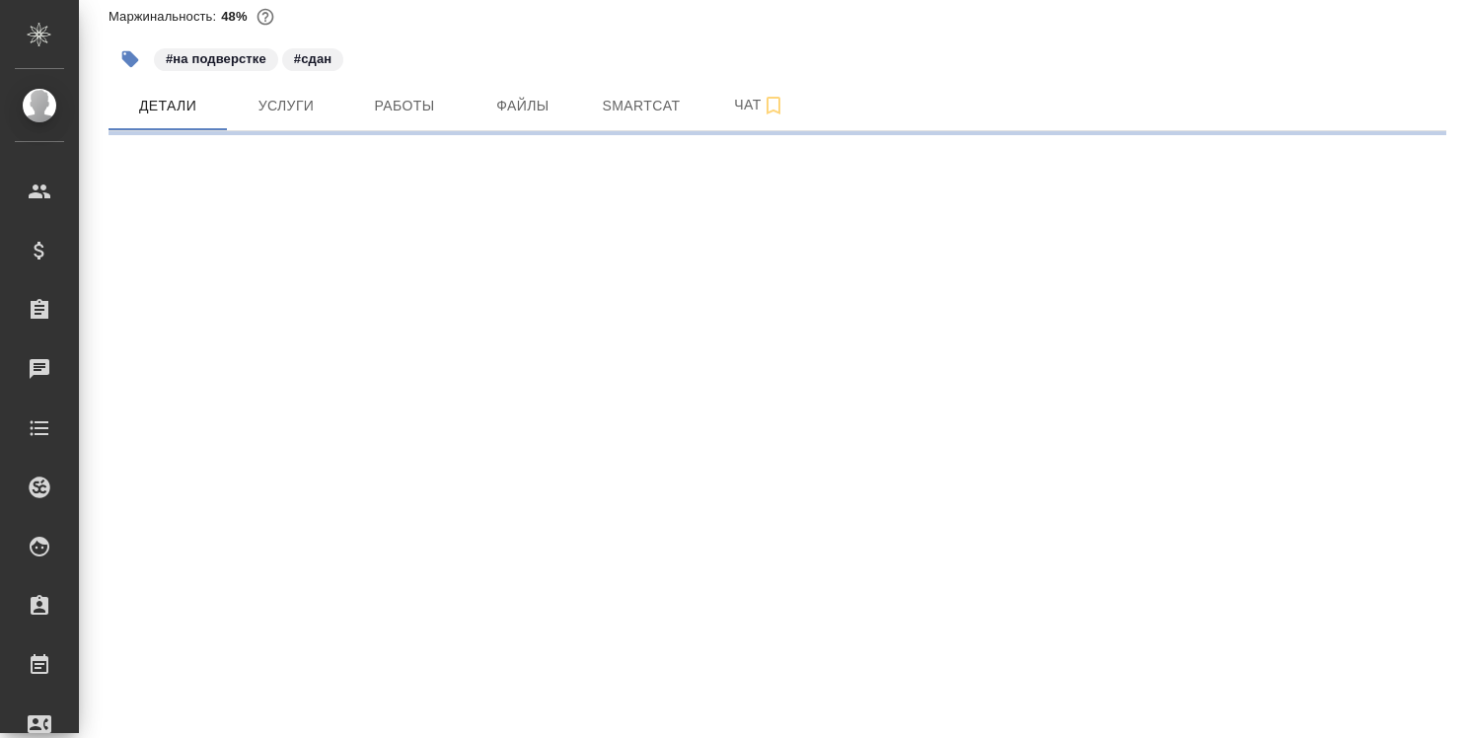
select select "RU"
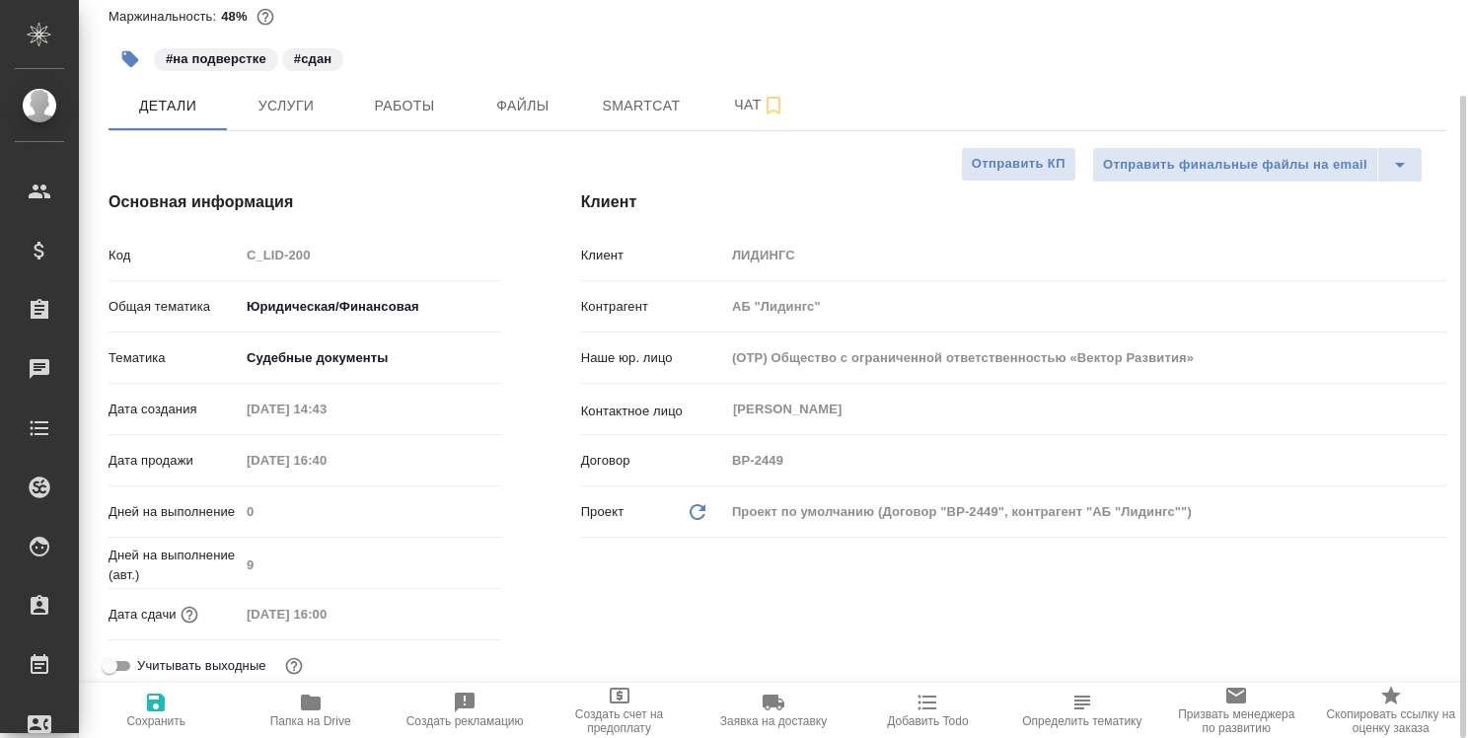
type textarea "x"
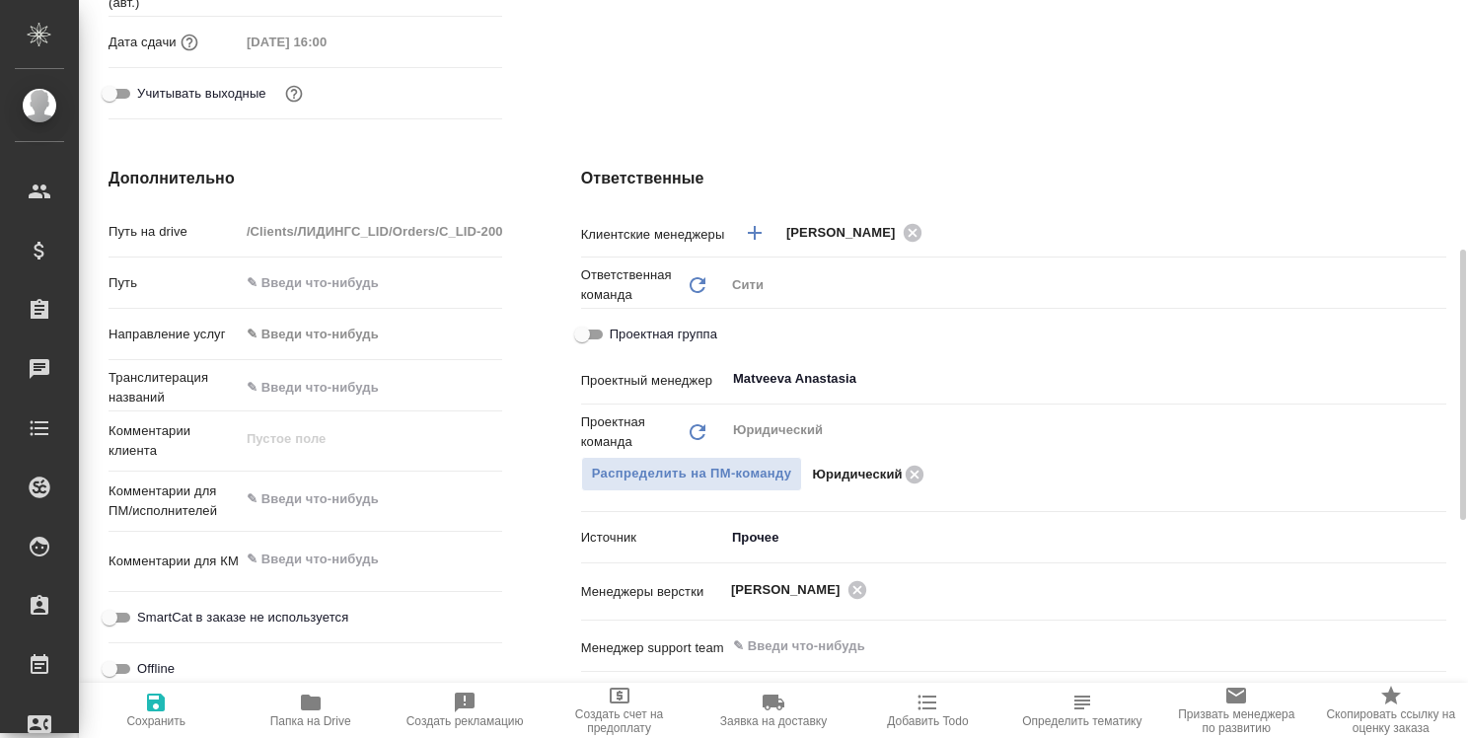
scroll to position [90, 0]
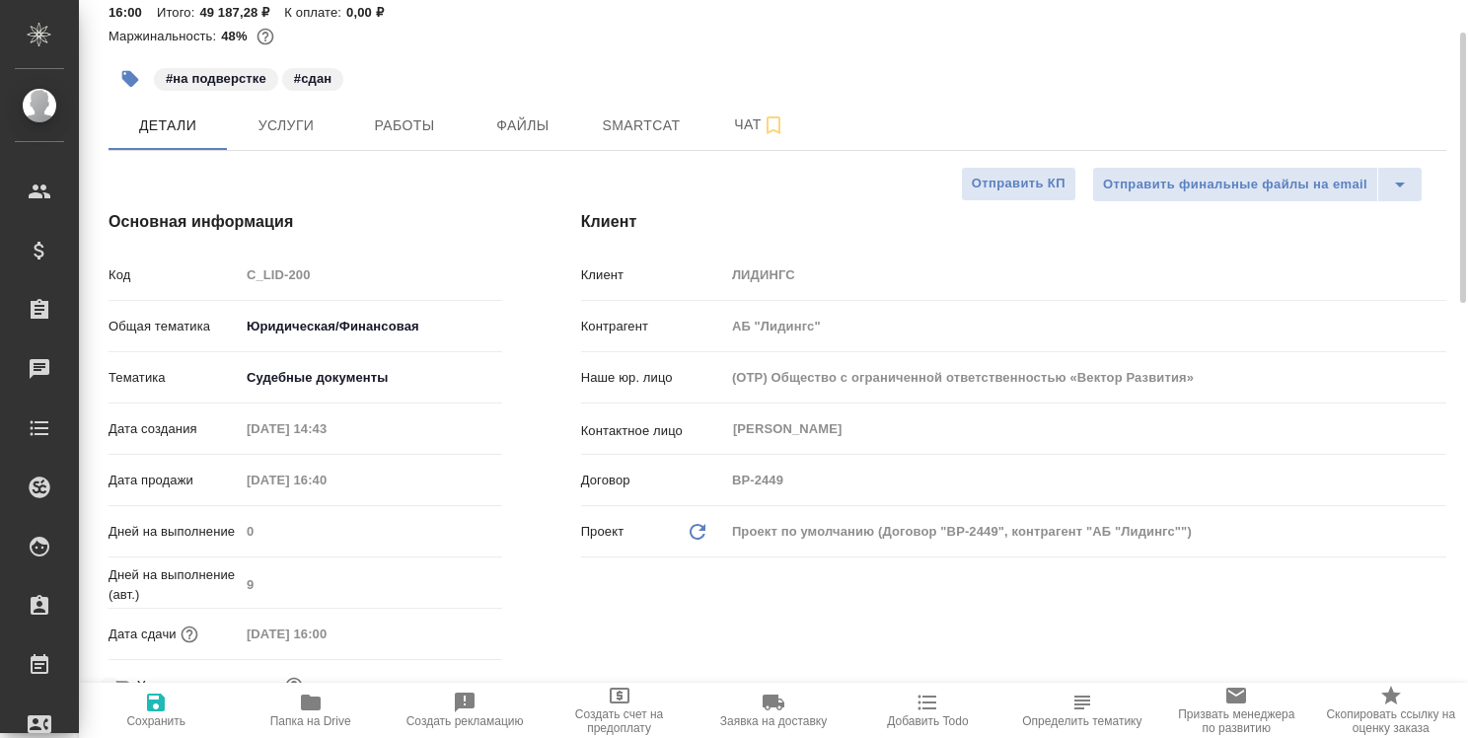
type textarea "x"
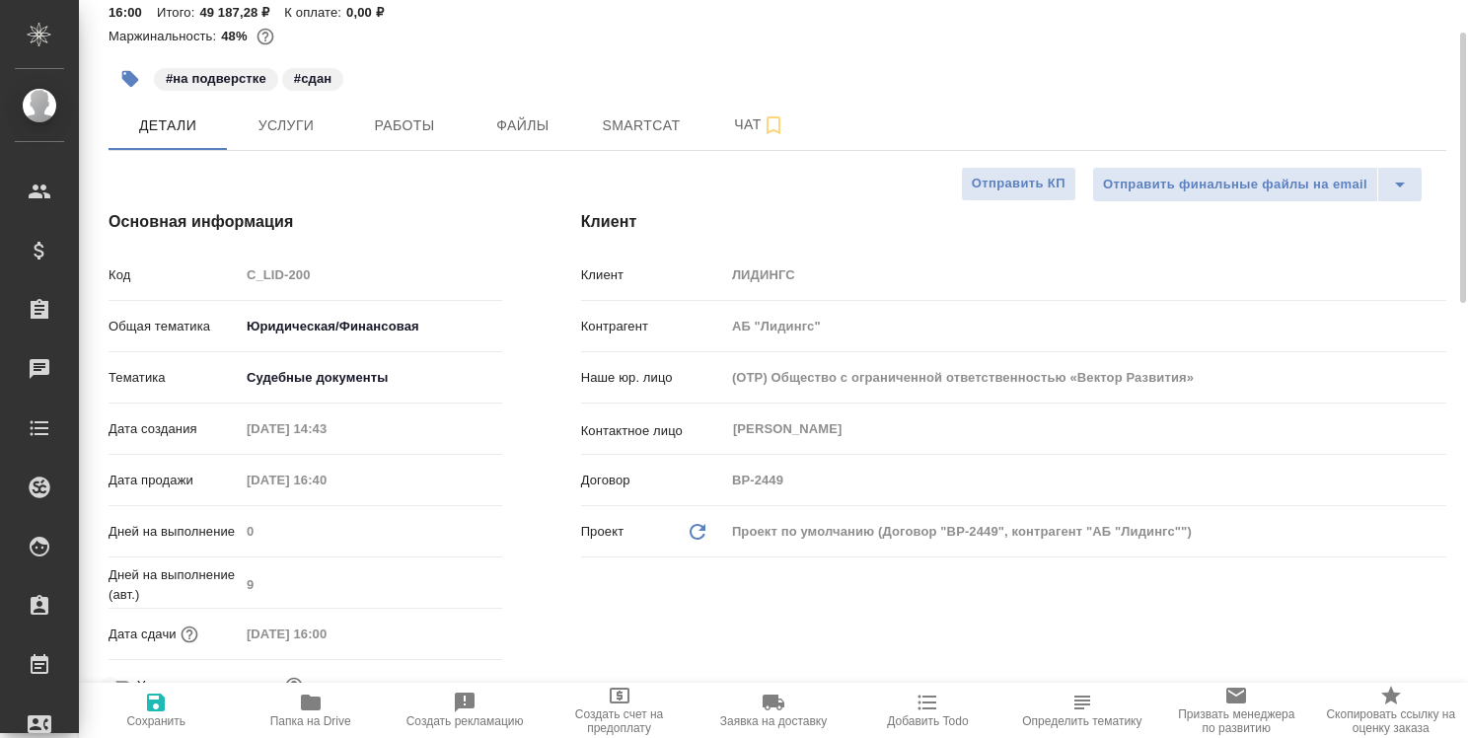
type textarea "x"
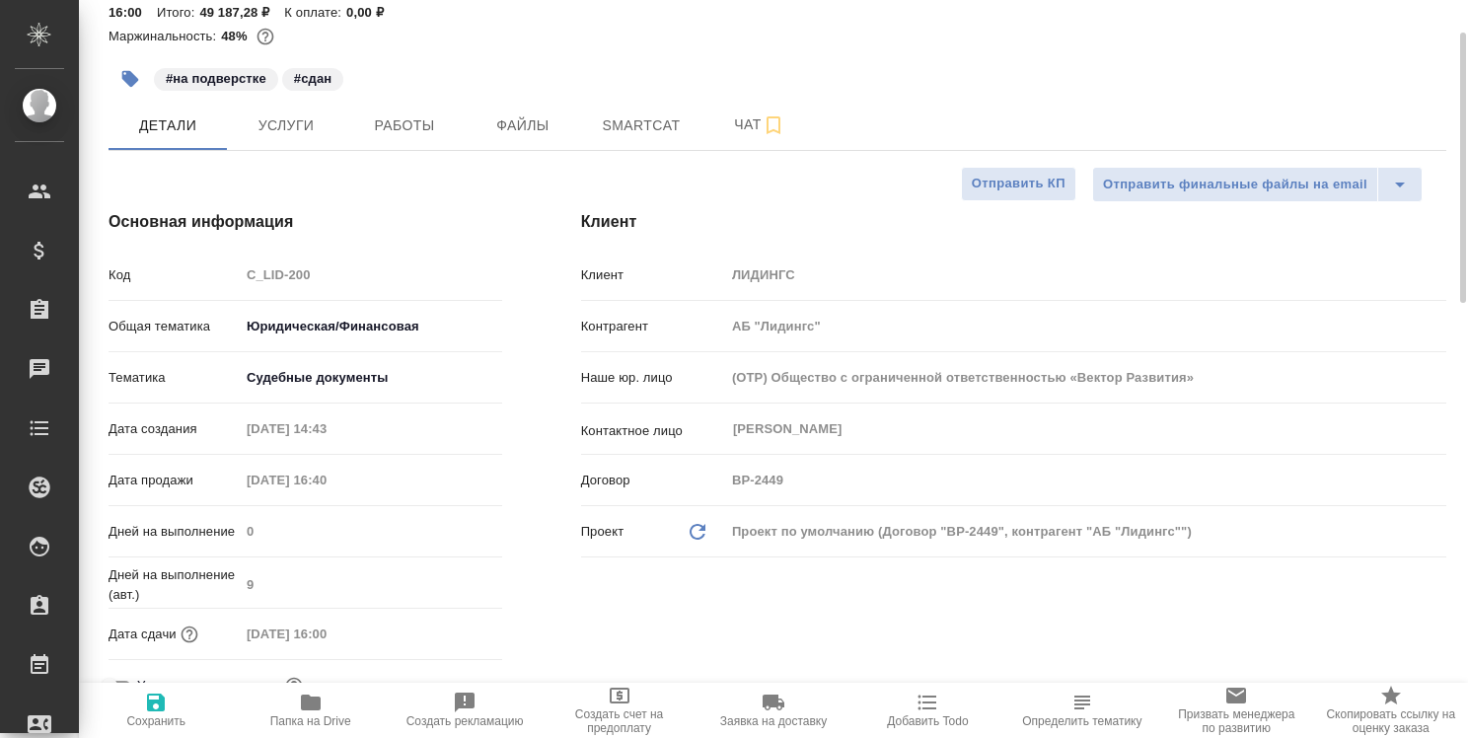
type textarea "x"
click at [745, 124] on span "Чат" at bounding box center [759, 124] width 95 height 25
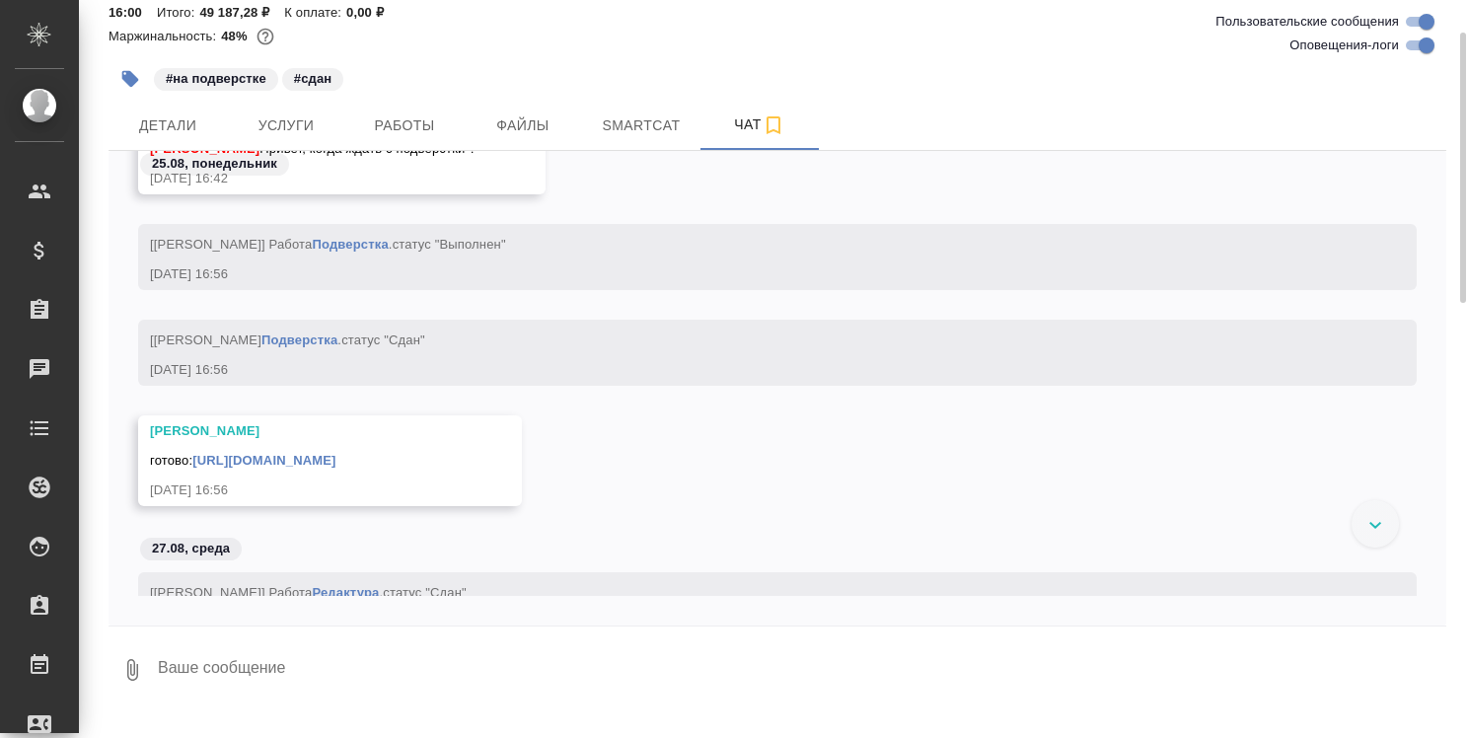
scroll to position [9054, 0]
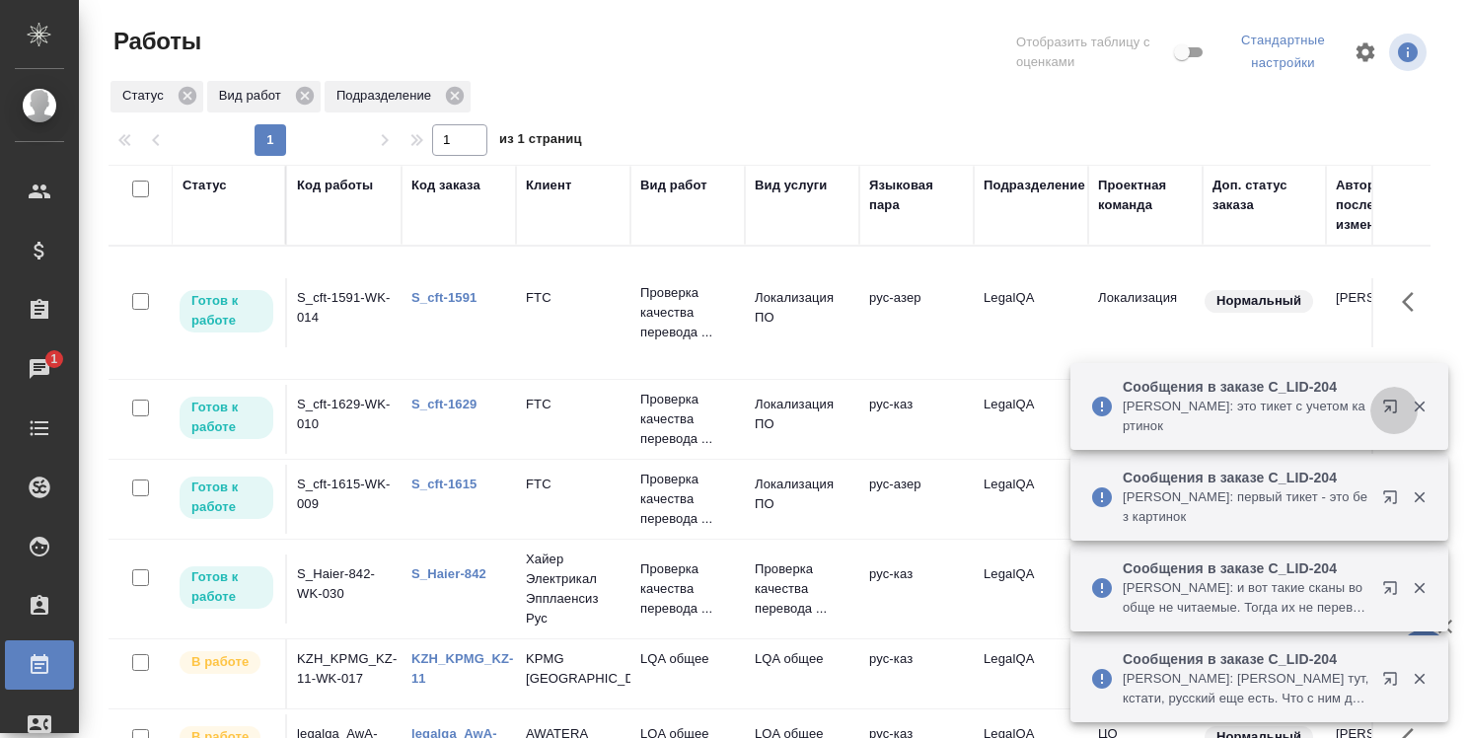
click at [1389, 404] on icon "button" at bounding box center [1394, 410] width 24 height 24
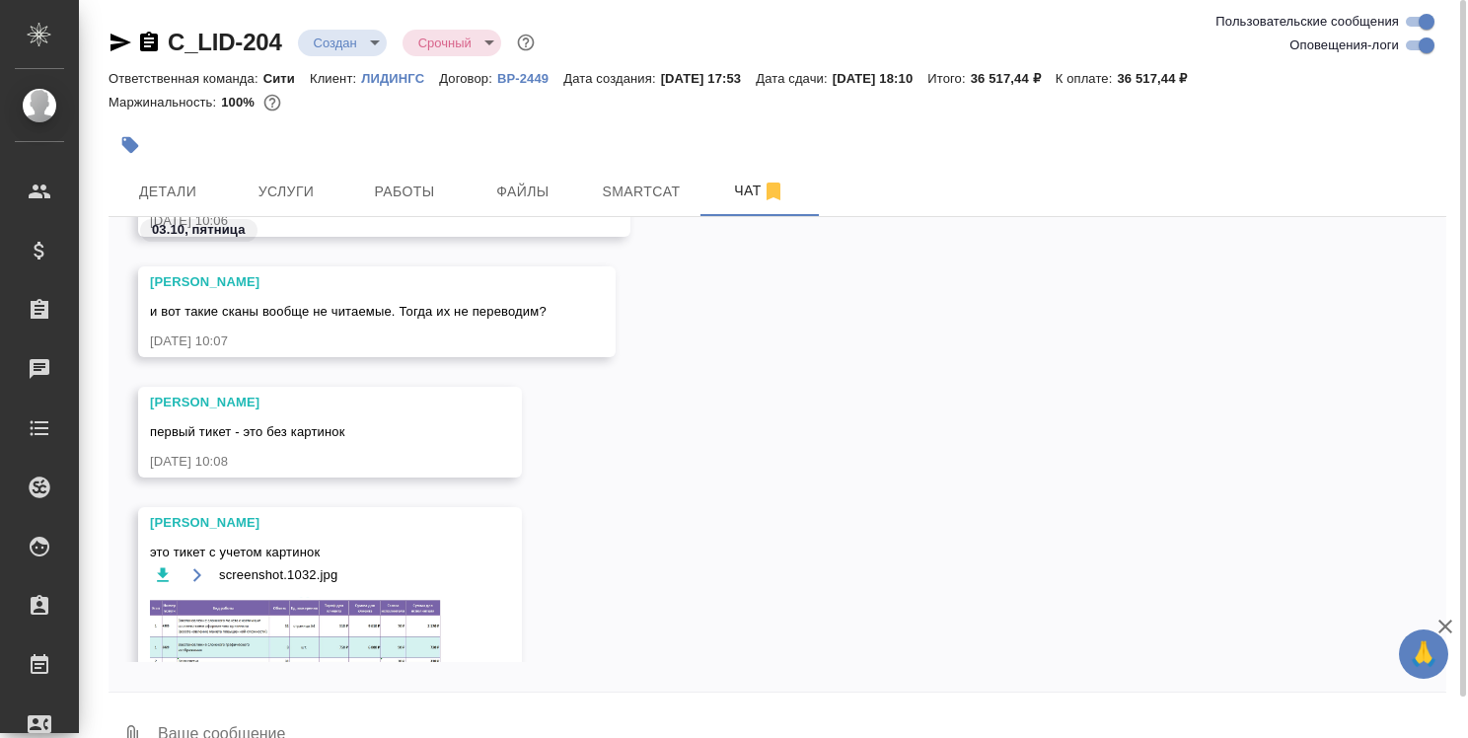
scroll to position [1903, 0]
